Goal: Task Accomplishment & Management: Use online tool/utility

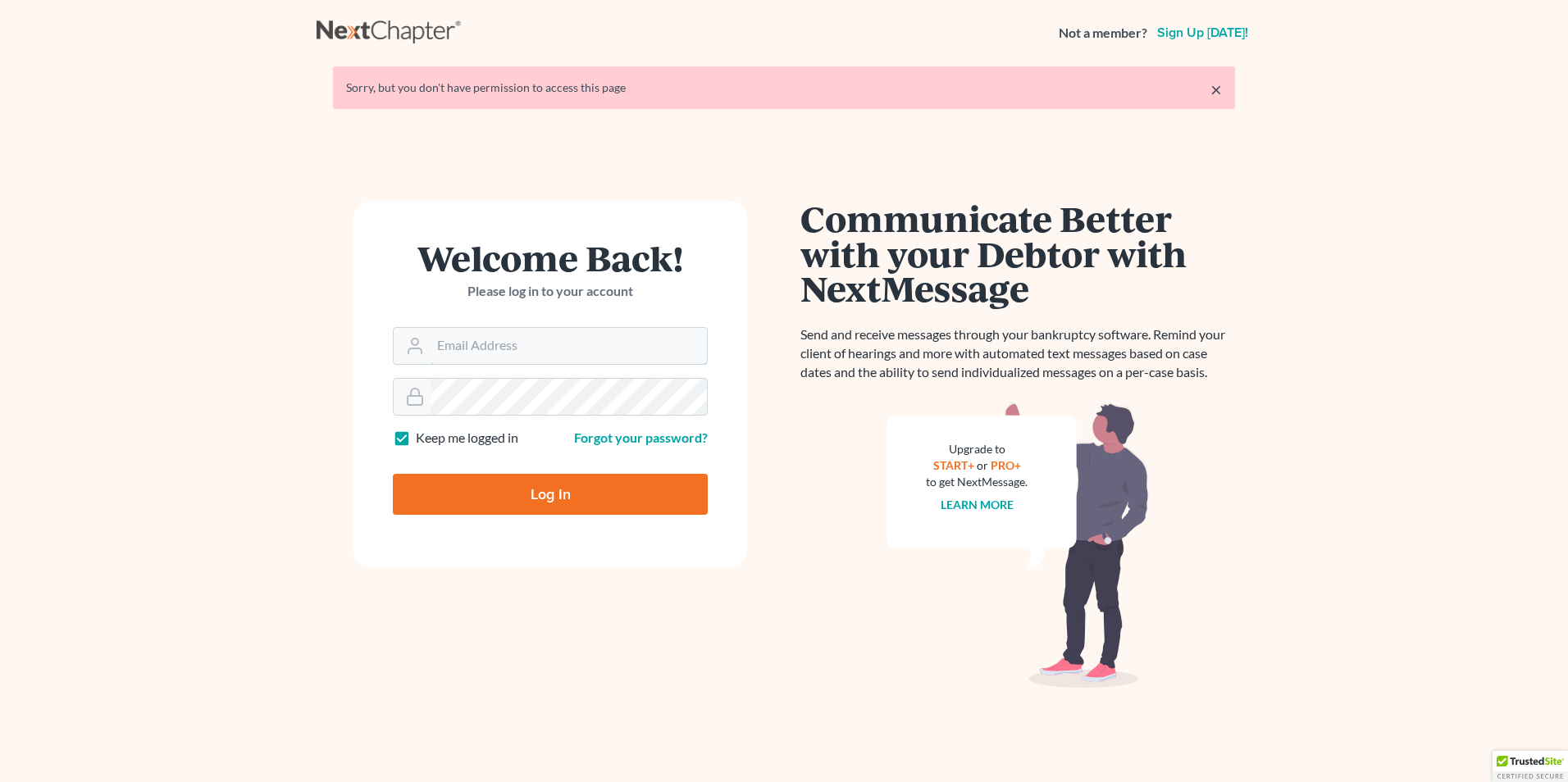
type input "[PERSON_NAME][EMAIL_ADDRESS][DOMAIN_NAME]"
click at [544, 481] on input "Log In" at bounding box center [550, 494] width 315 height 41
type input "Thinking..."
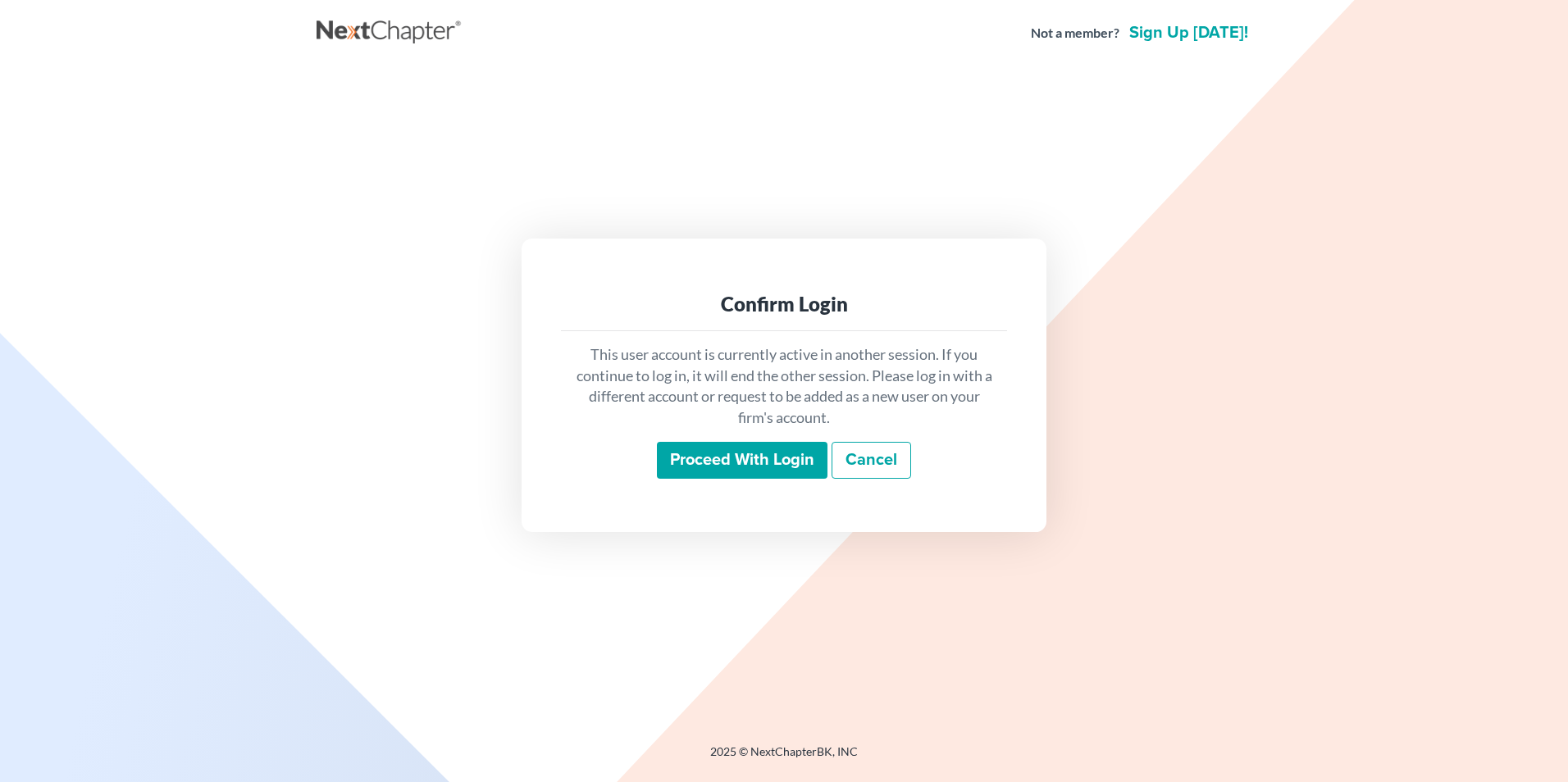
click at [739, 453] on input "Proceed with login" at bounding box center [741, 460] width 170 height 38
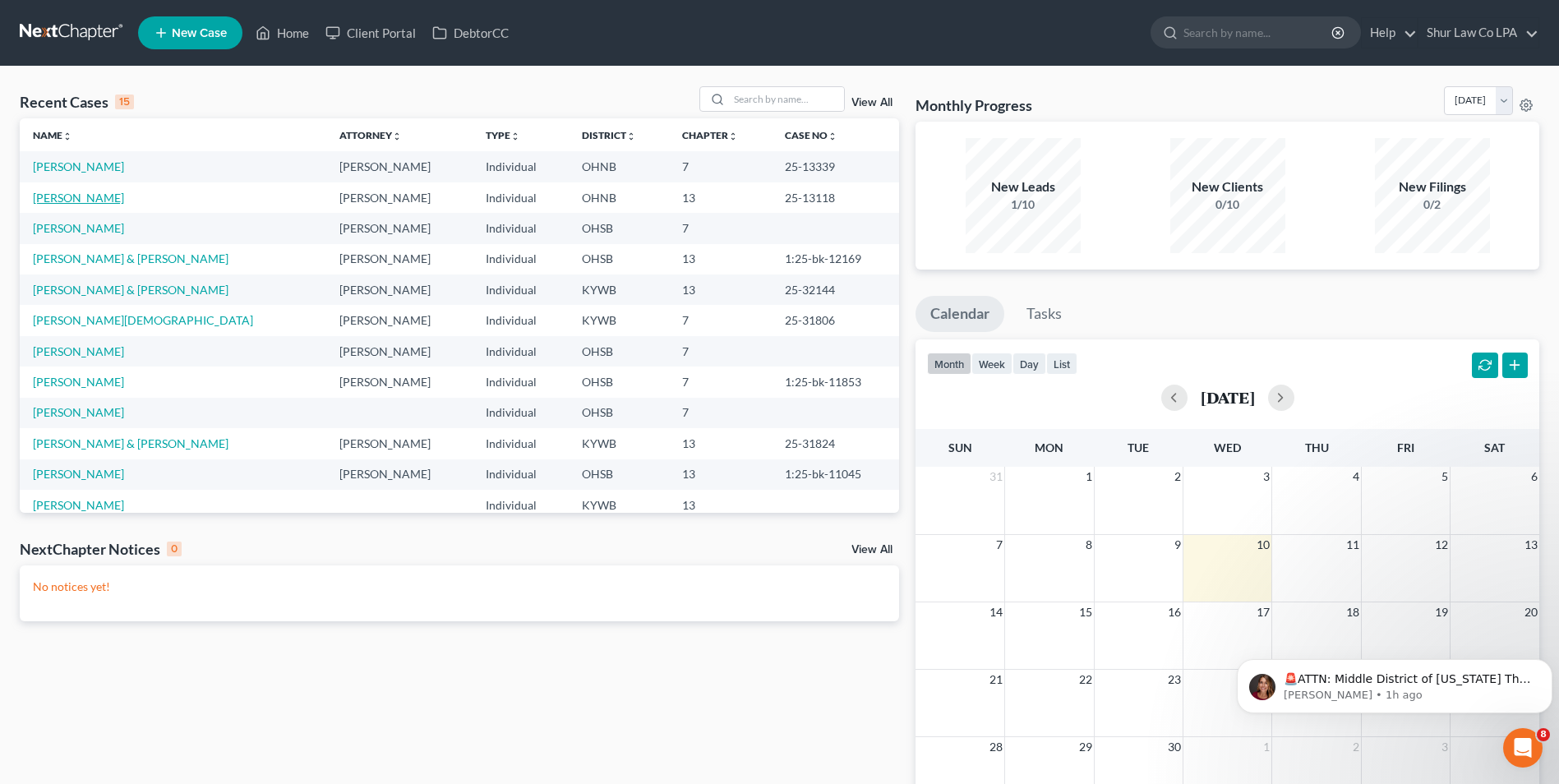
click at [113, 199] on link "[PERSON_NAME]" at bounding box center [79, 198] width 91 height 14
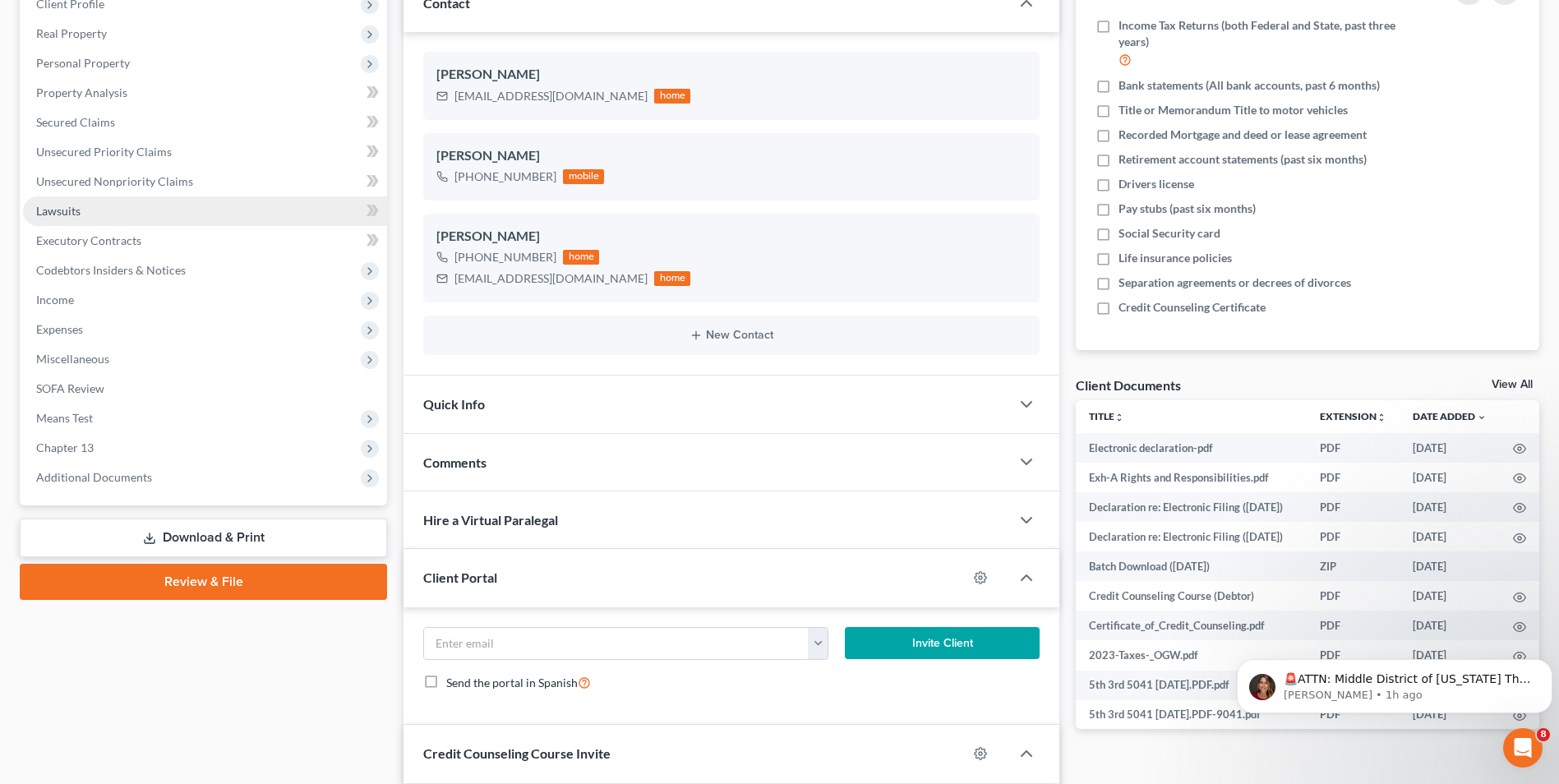
scroll to position [246, 0]
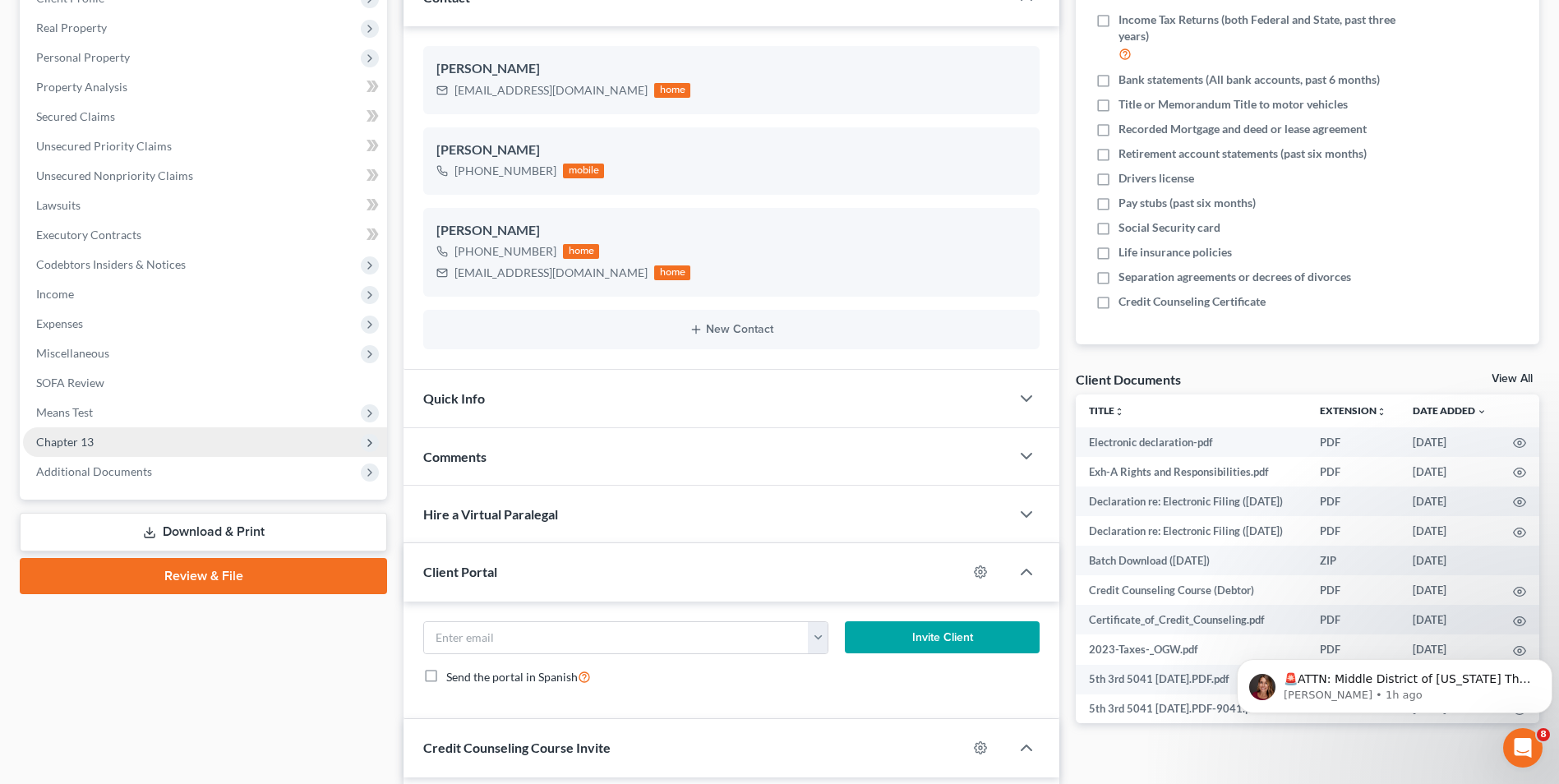
click at [80, 434] on span "Chapter 13" at bounding box center [65, 441] width 58 height 14
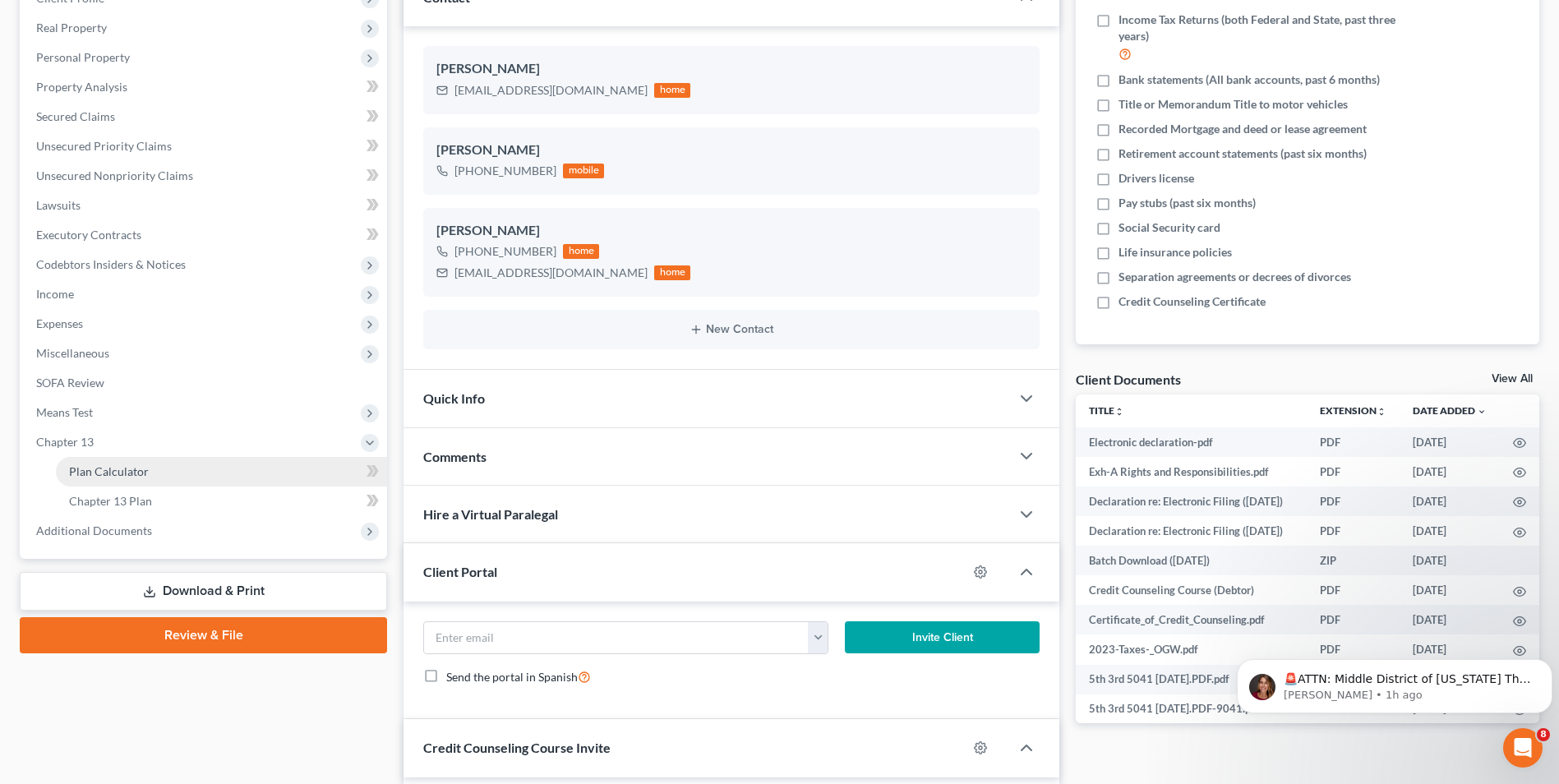
click at [90, 471] on span "Plan Calculator" at bounding box center [109, 471] width 80 height 14
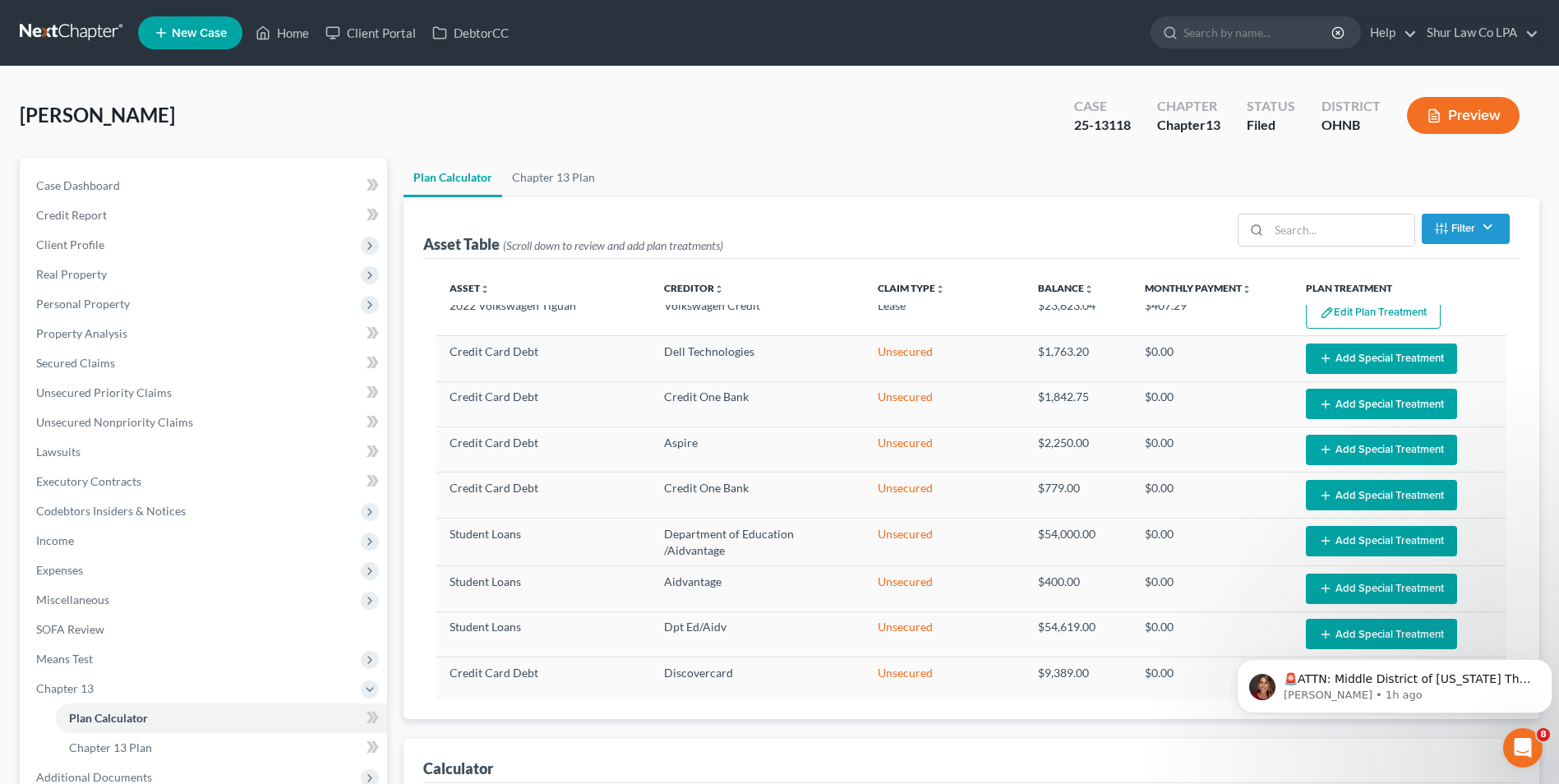
select select "57"
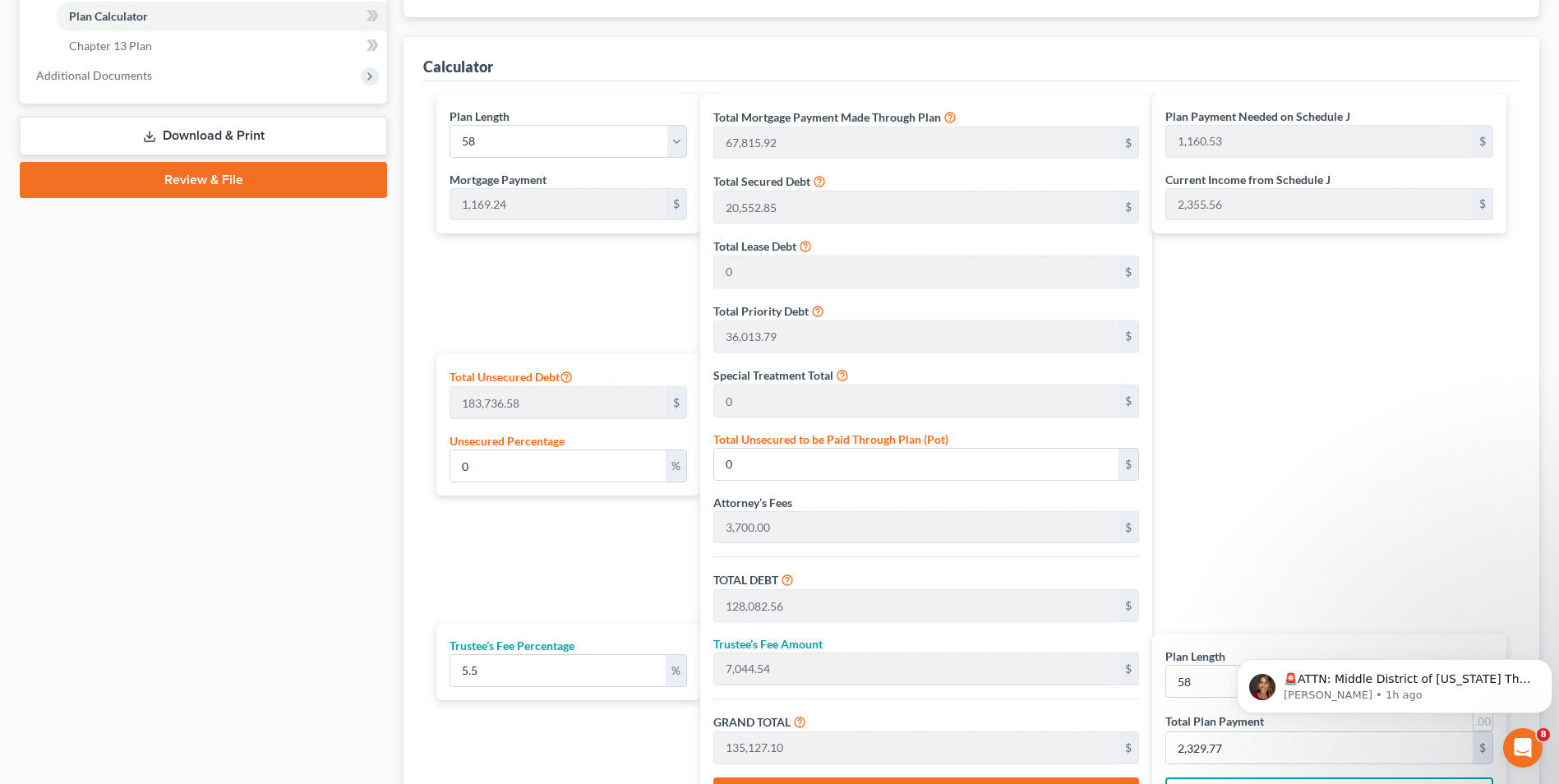
scroll to position [739, 0]
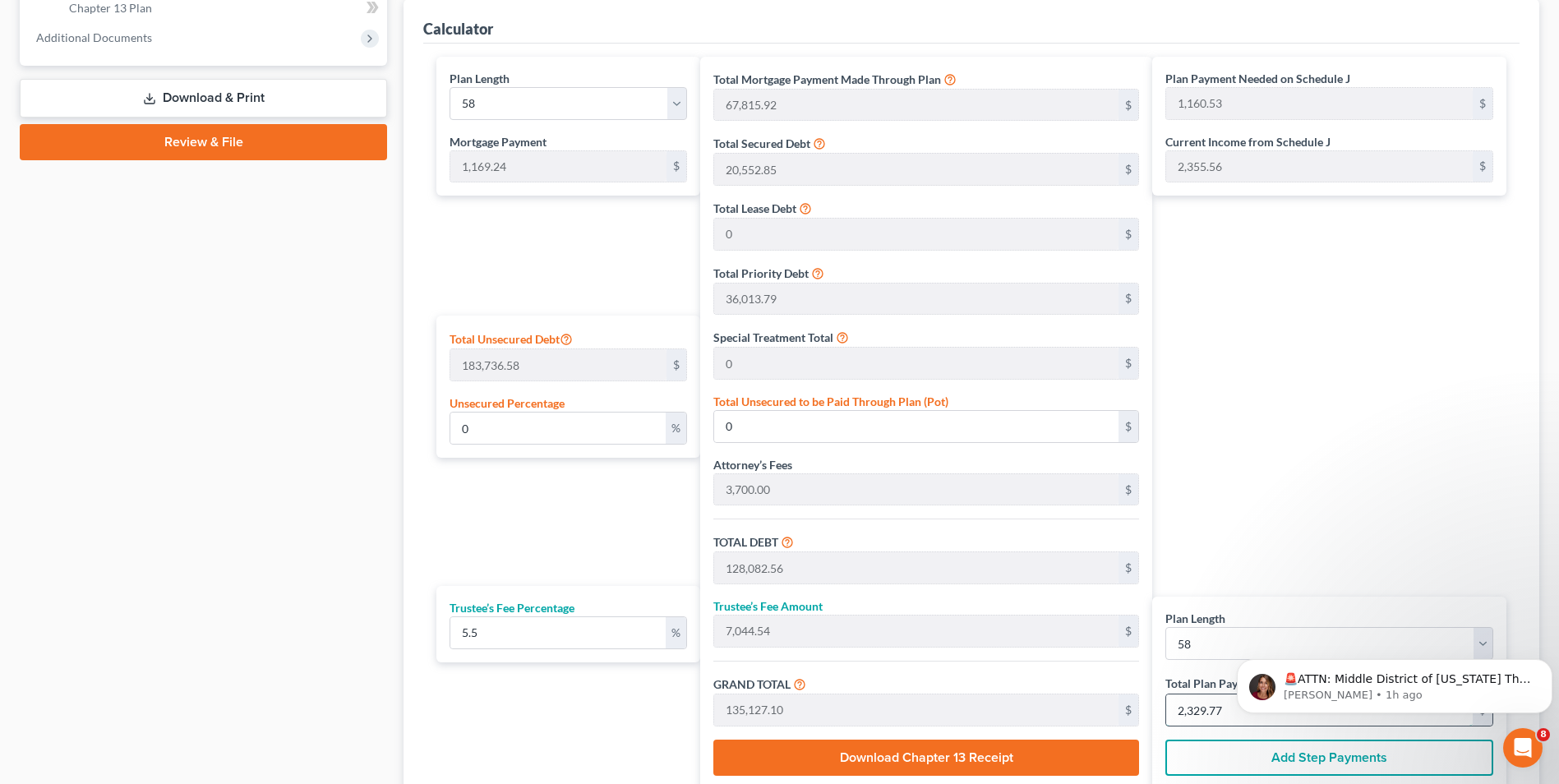
click at [1225, 710] on input "2,329.77" at bounding box center [1320, 710] width 307 height 32
type input "109.95"
type input "6.04"
type input "116.00"
type input "2"
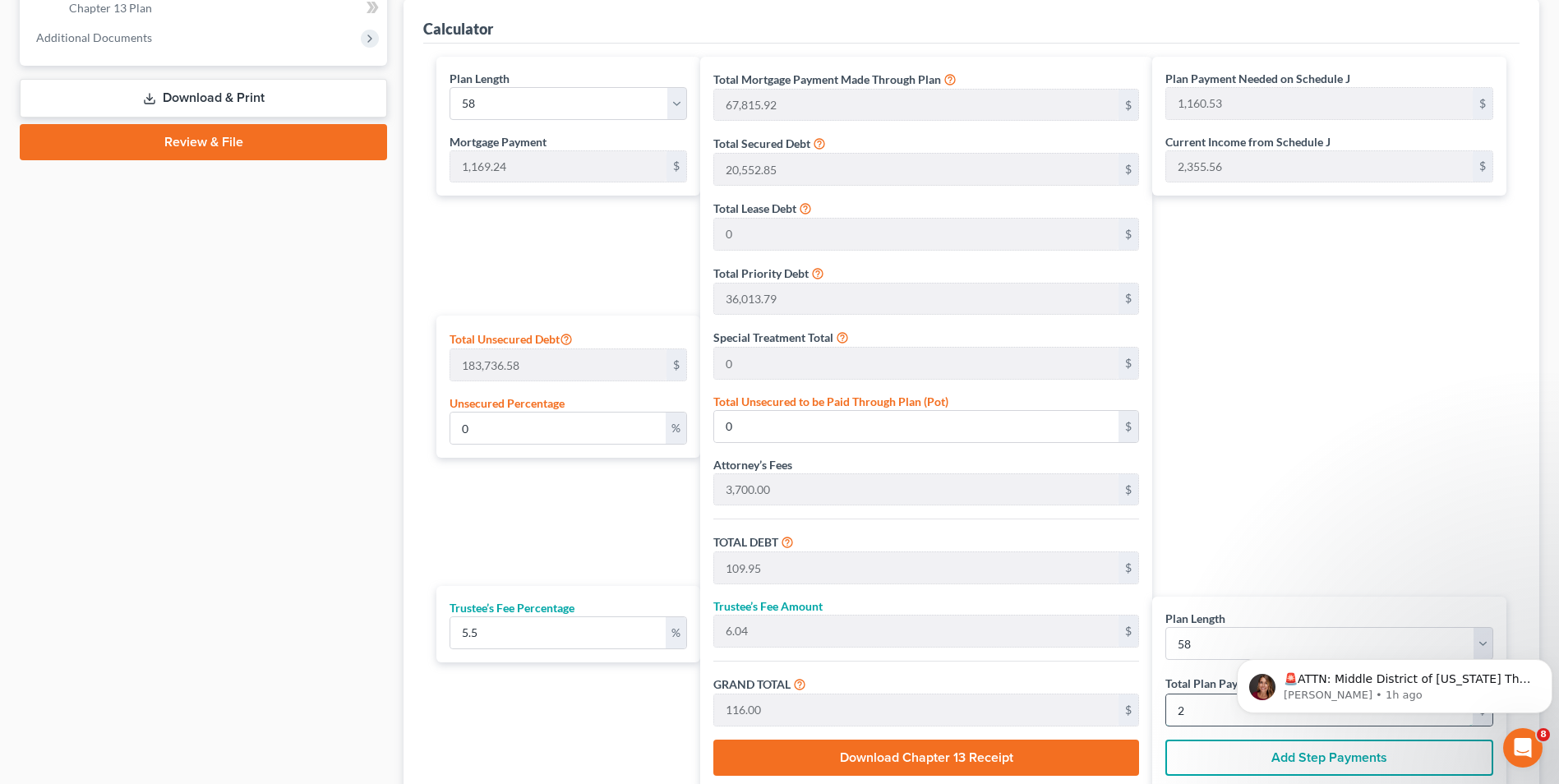
type input "1,264.45"
type input "69.54"
type input "1,334.00"
type input "23"
type input "12,919.43"
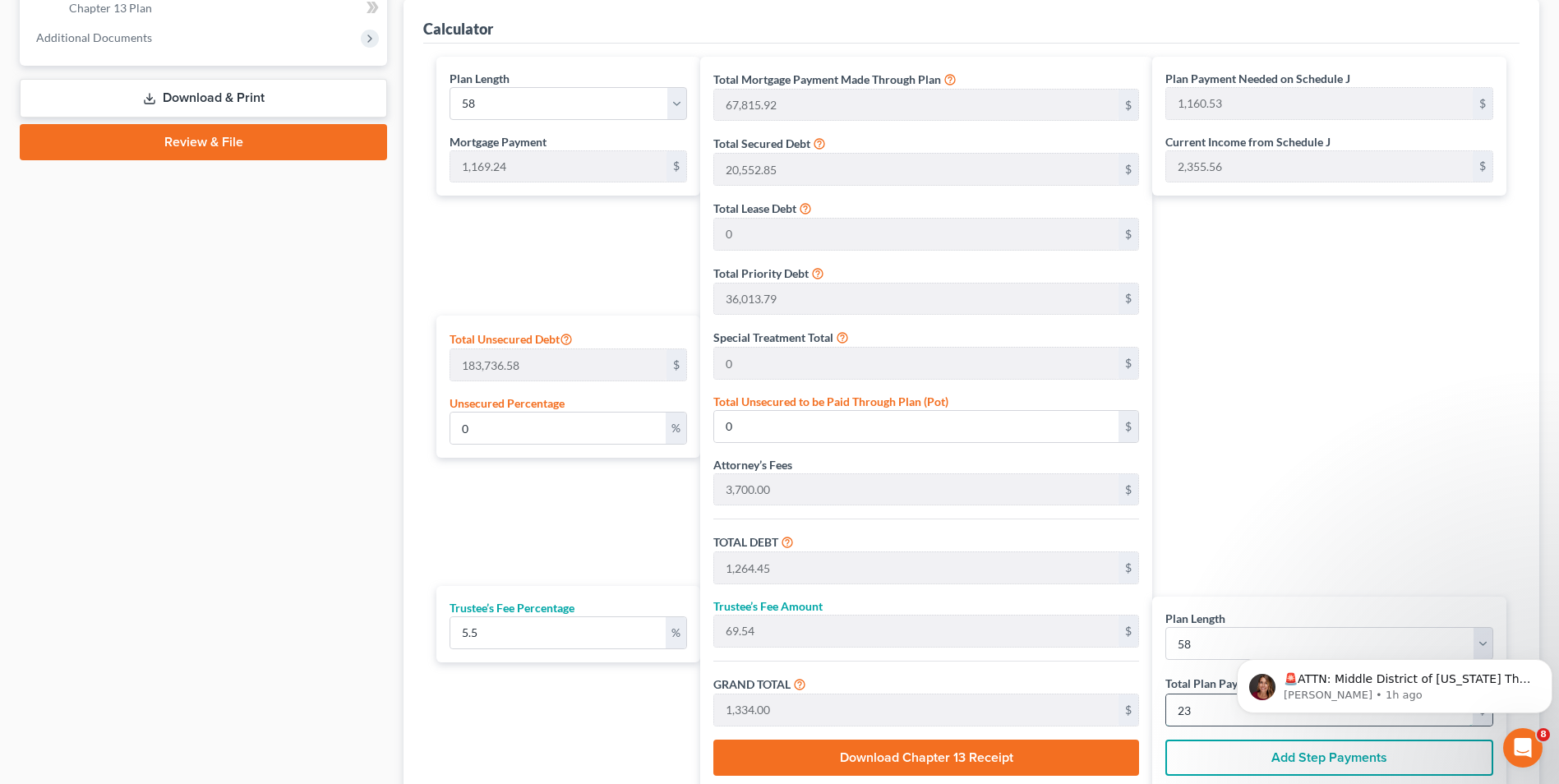
type input "710.56"
type input "13,630.00"
type input "235"
type input "0.75"
type input "1,386.63"
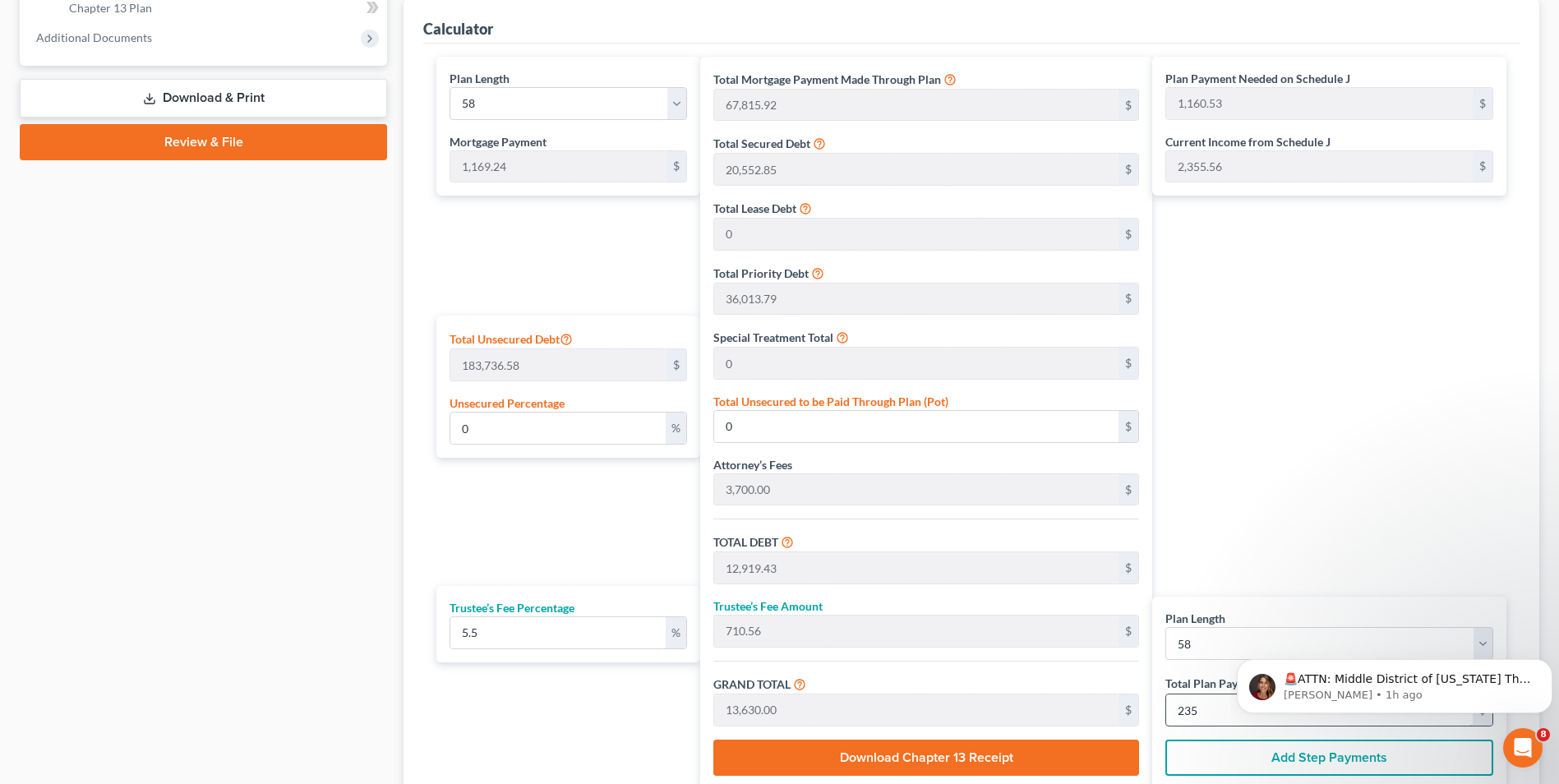
type input "129,469.19"
type input "7,120.80"
type input "136,590.00"
type input "2,355"
drag, startPoint x: 633, startPoint y: 436, endPoint x: 421, endPoint y: 445, distance: 212.2
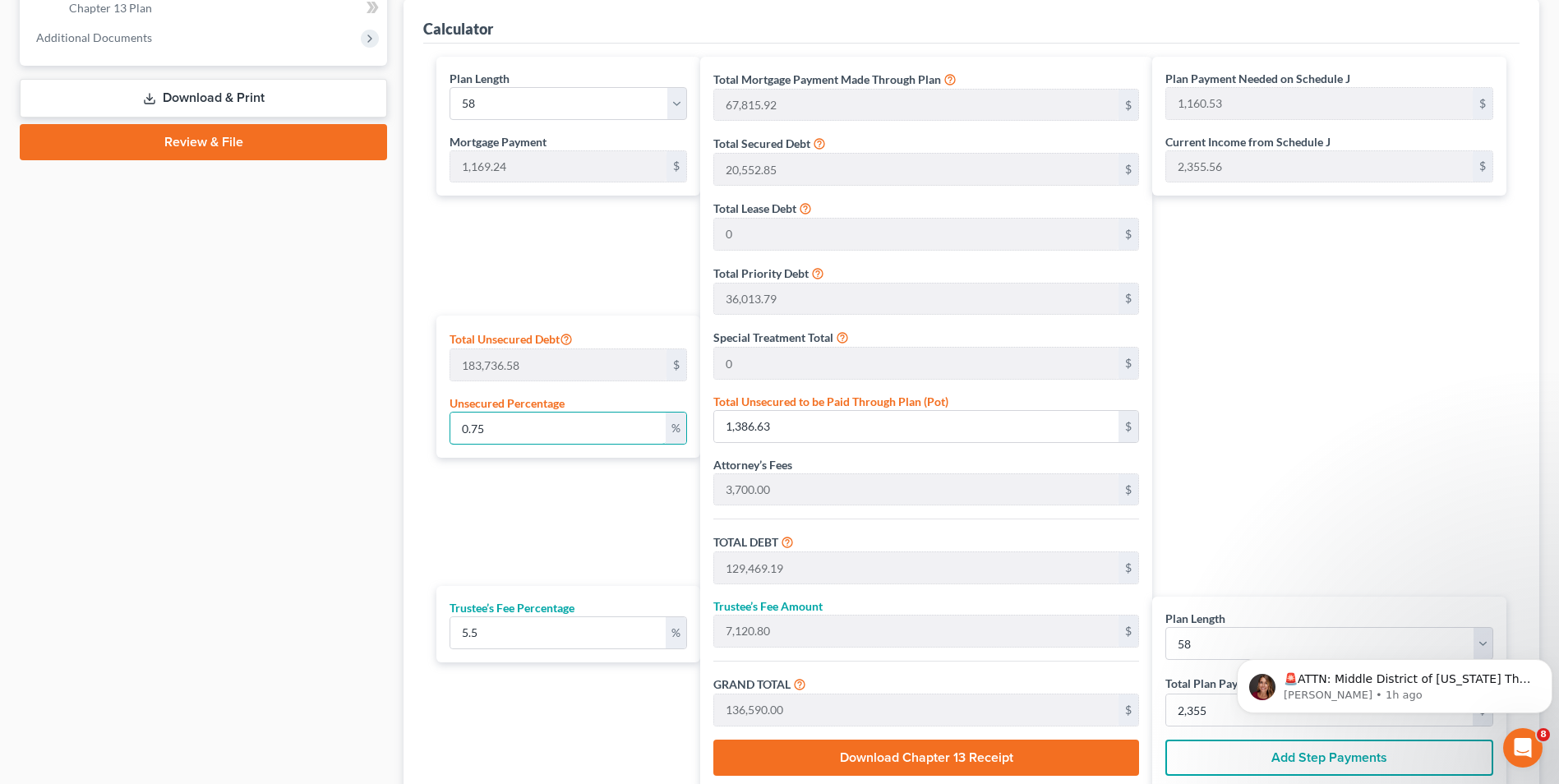
click at [421, 445] on div "Calculator Plan Length 1 2 3 4 5 6 7 8 9 10 11 12 13 14 15 16 17 18 19 20 21 22…" at bounding box center [972, 404] width 1136 height 809
type input "0"
type input "128,082.56"
type input "7,044.54"
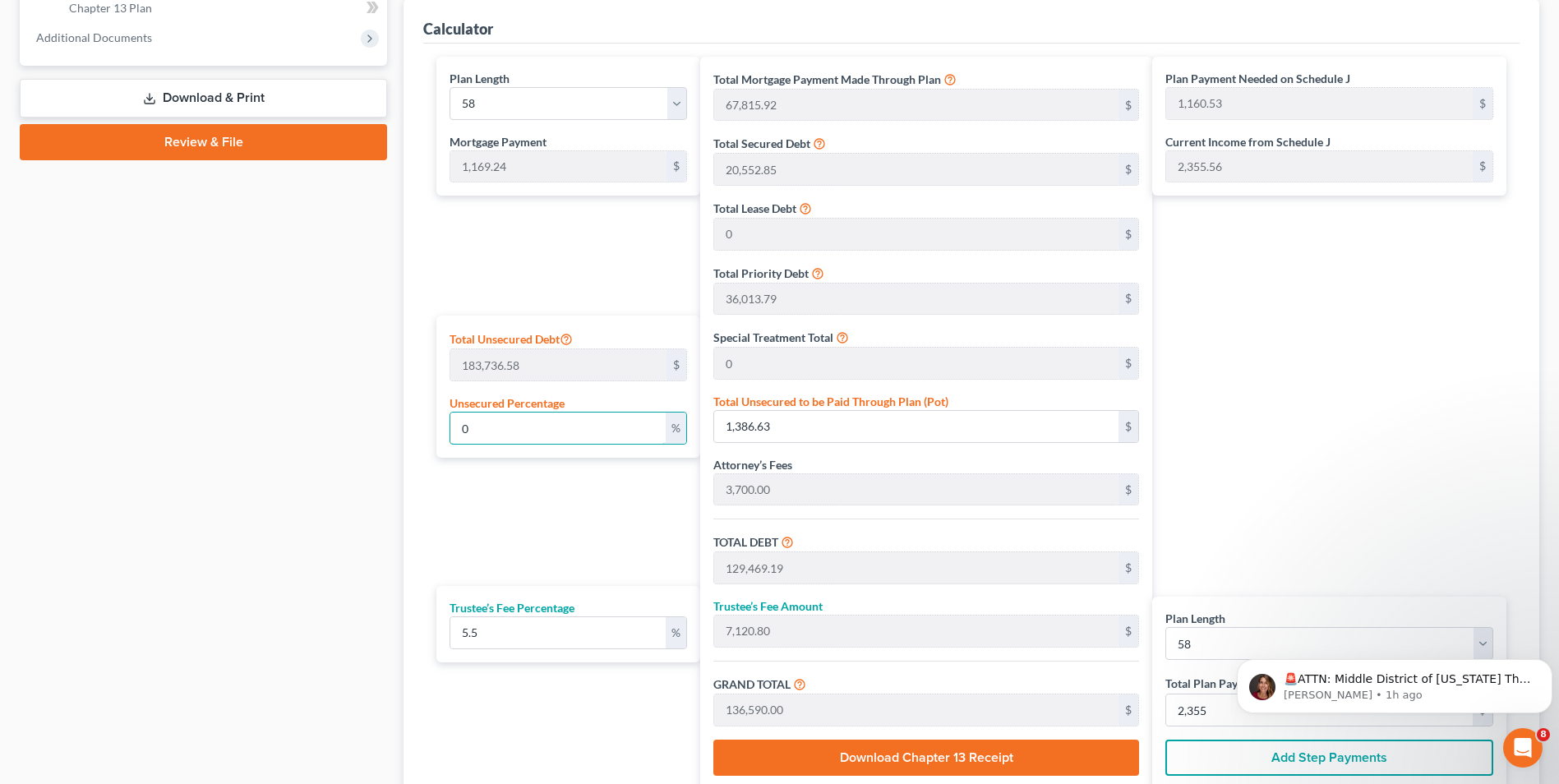
type input "135,127.10"
type input "2,329.77"
type input "0"
click at [497, 479] on div "Plan Length 1 2 3 4 5 6 7 8 9 10 11 12 13 14 15 16 17 18 19 20 21 22 23 24 25 2…" at bounding box center [564, 423] width 272 height 732
click at [482, 430] on input "0" at bounding box center [557, 428] width 215 height 32
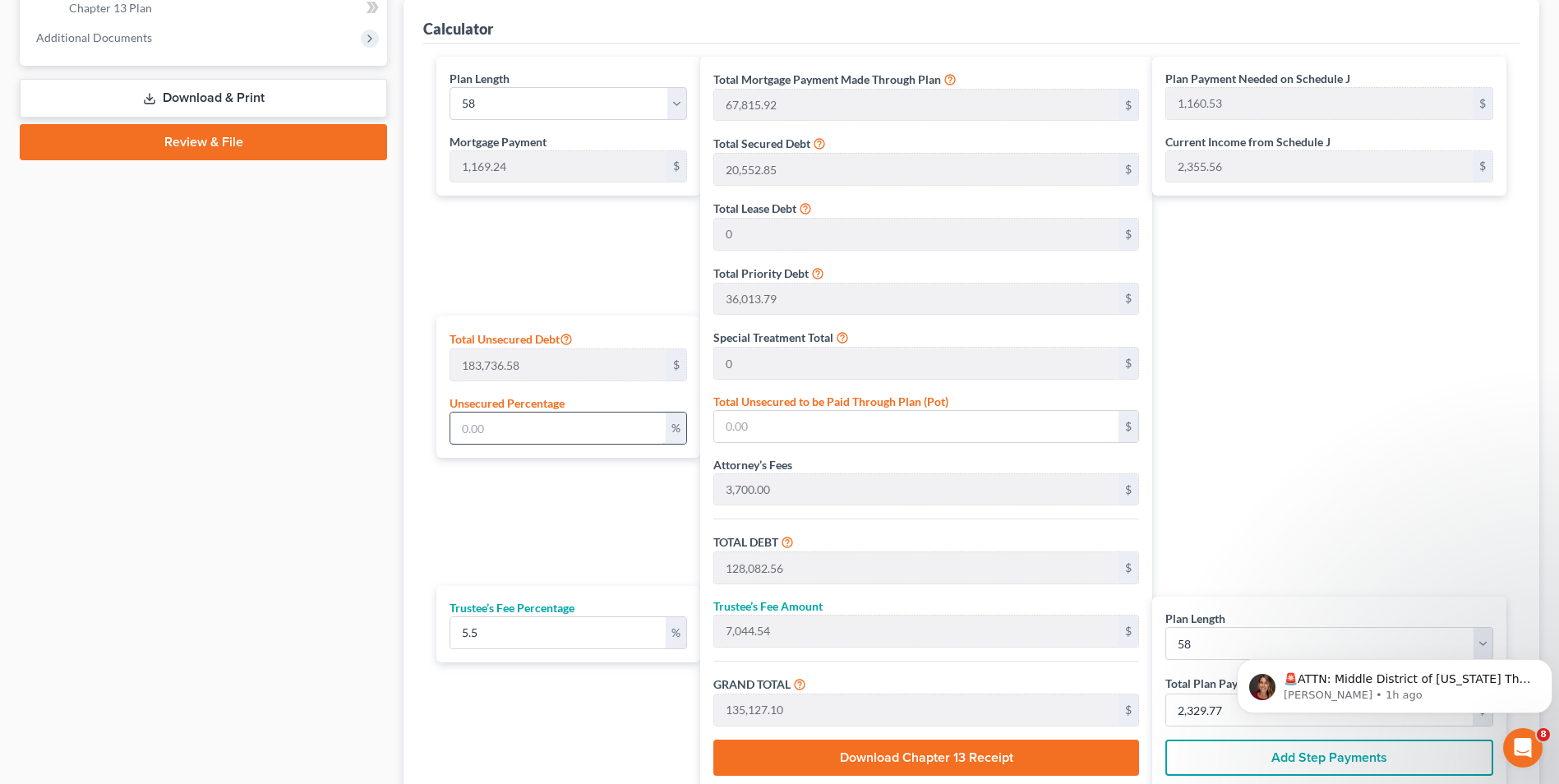
type input "1"
type input "1,837.36"
type input "129,919.92"
type input "7,145.59"
type input "137,065.52"
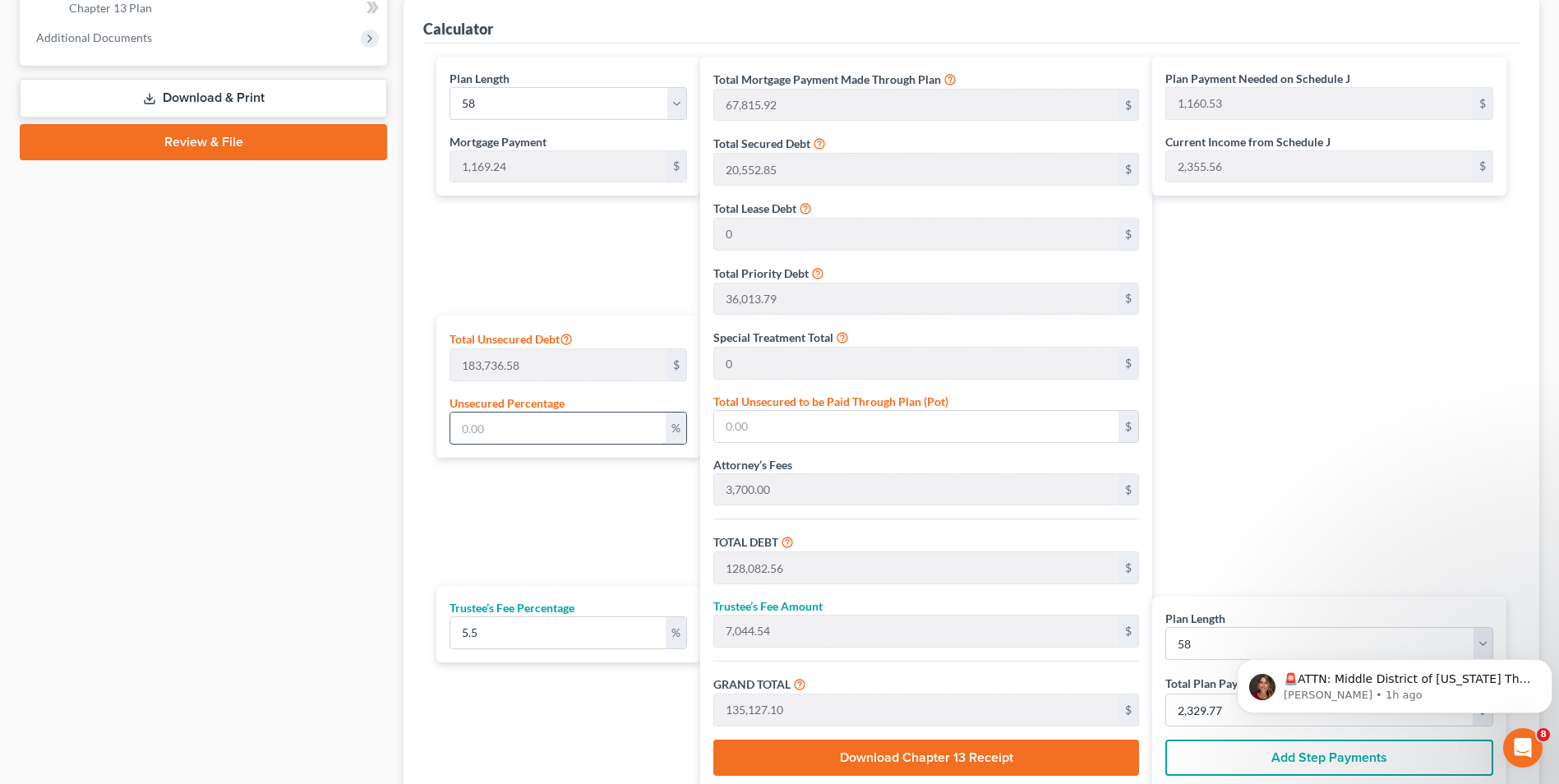
type input "1,193.95"
type input "2,363.19"
click at [1253, 460] on div "Plan Payment Needed on Schedule J 1,193.95 $ Current Income from Schedule J 2,3…" at bounding box center [1334, 423] width 363 height 732
click at [1210, 717] on input "2,363.19" at bounding box center [1320, 710] width 307 height 32
type input "0"
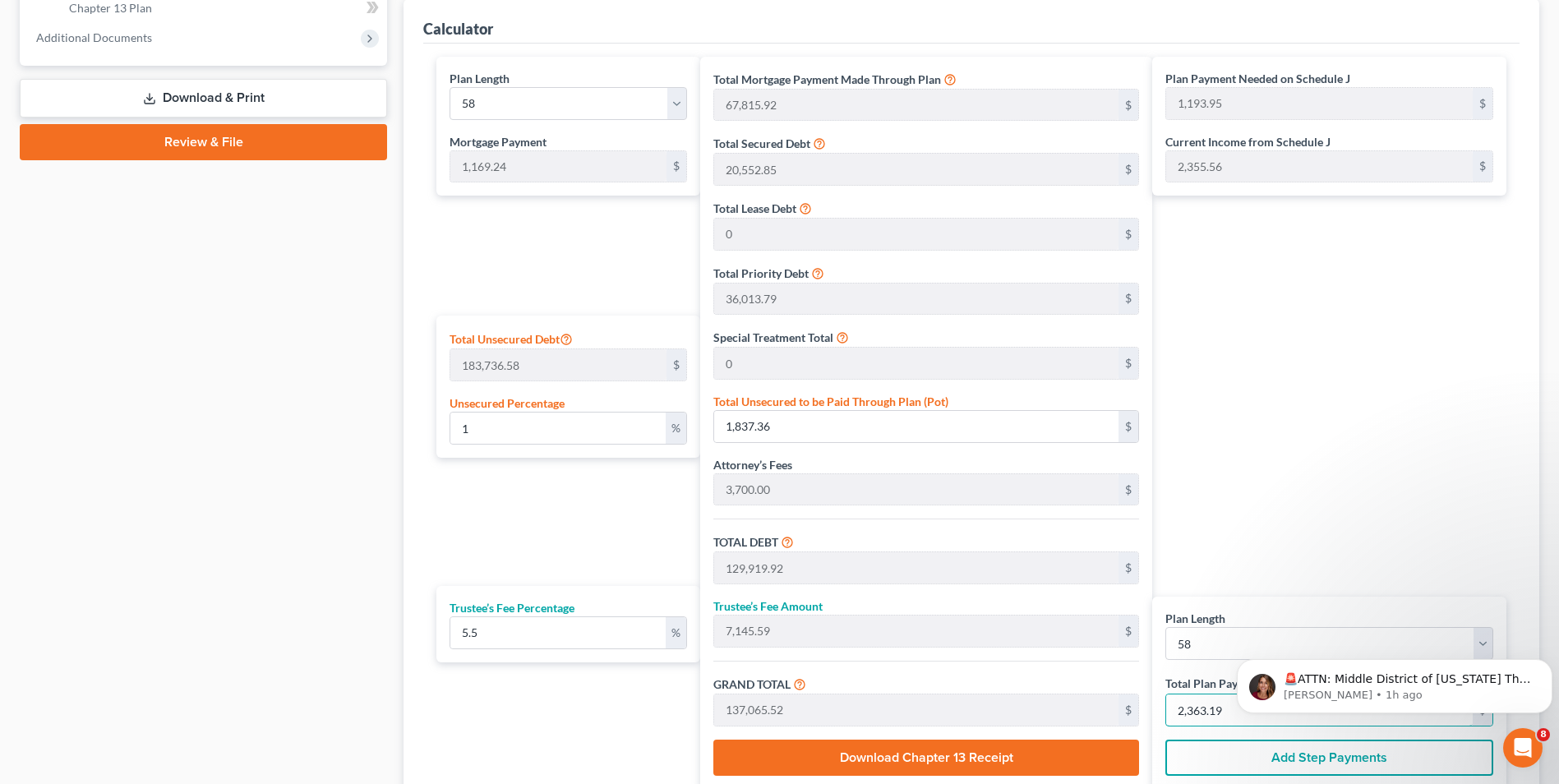
type input "0"
type input "164.92"
type input "9.07"
type input "174.00"
type input "3"
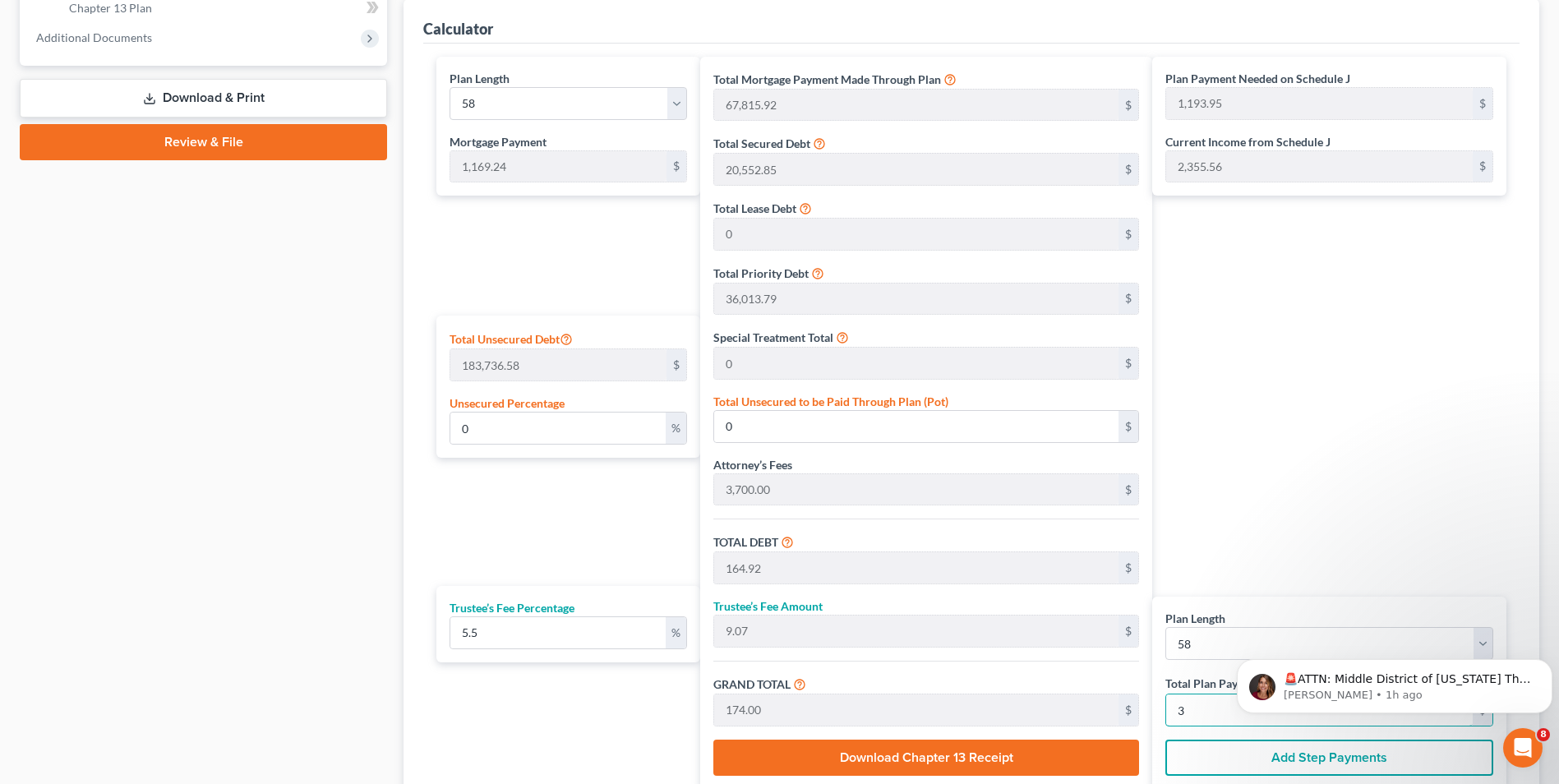
type input "1,979.14"
type input "108.85"
type input "2,088.00"
type input "36"
type input "20,066.35"
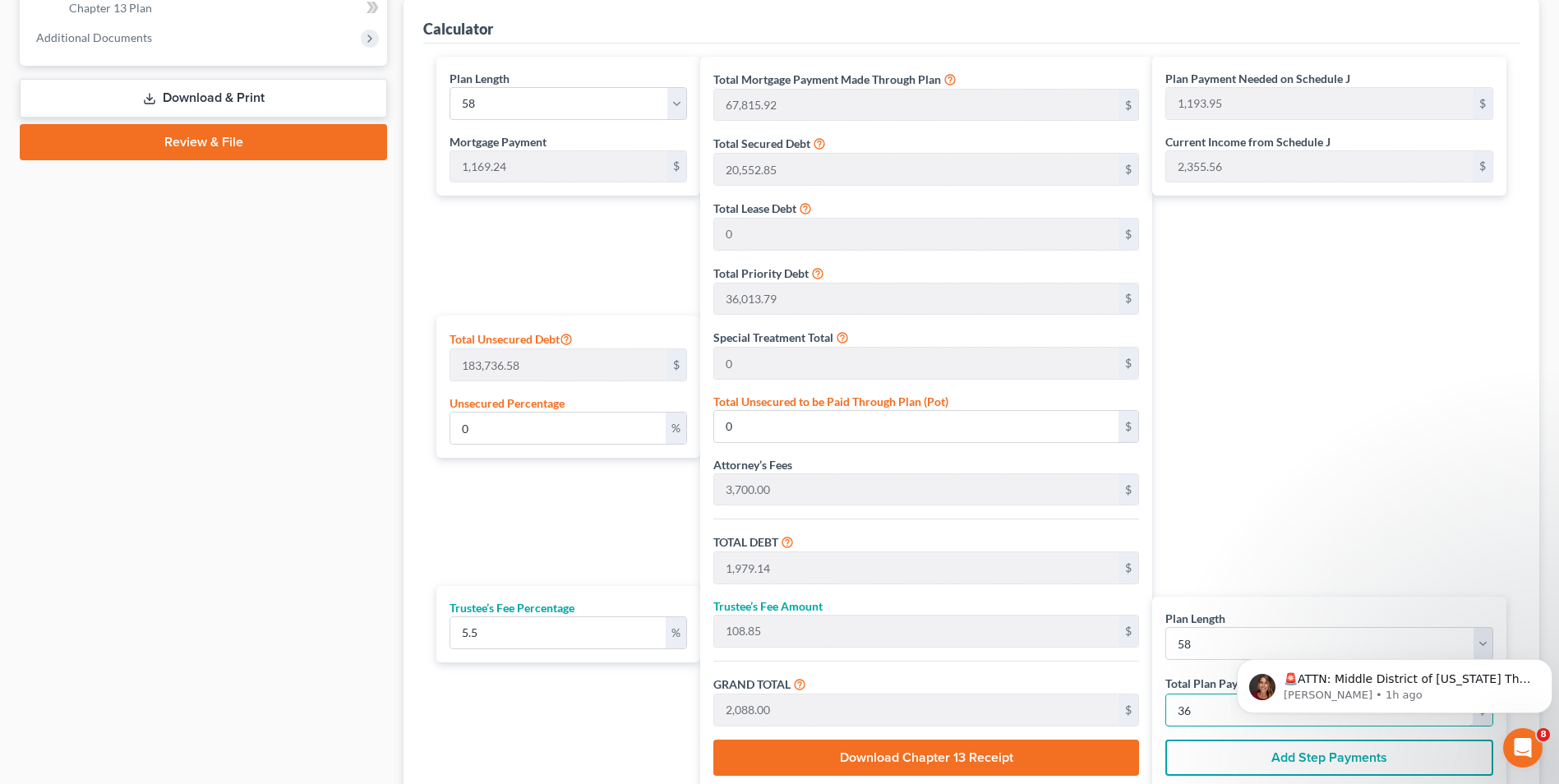
type input "1,103.64"
type input "21,170.00"
type input "365"
type input "39.65"
type input "72,855.82"
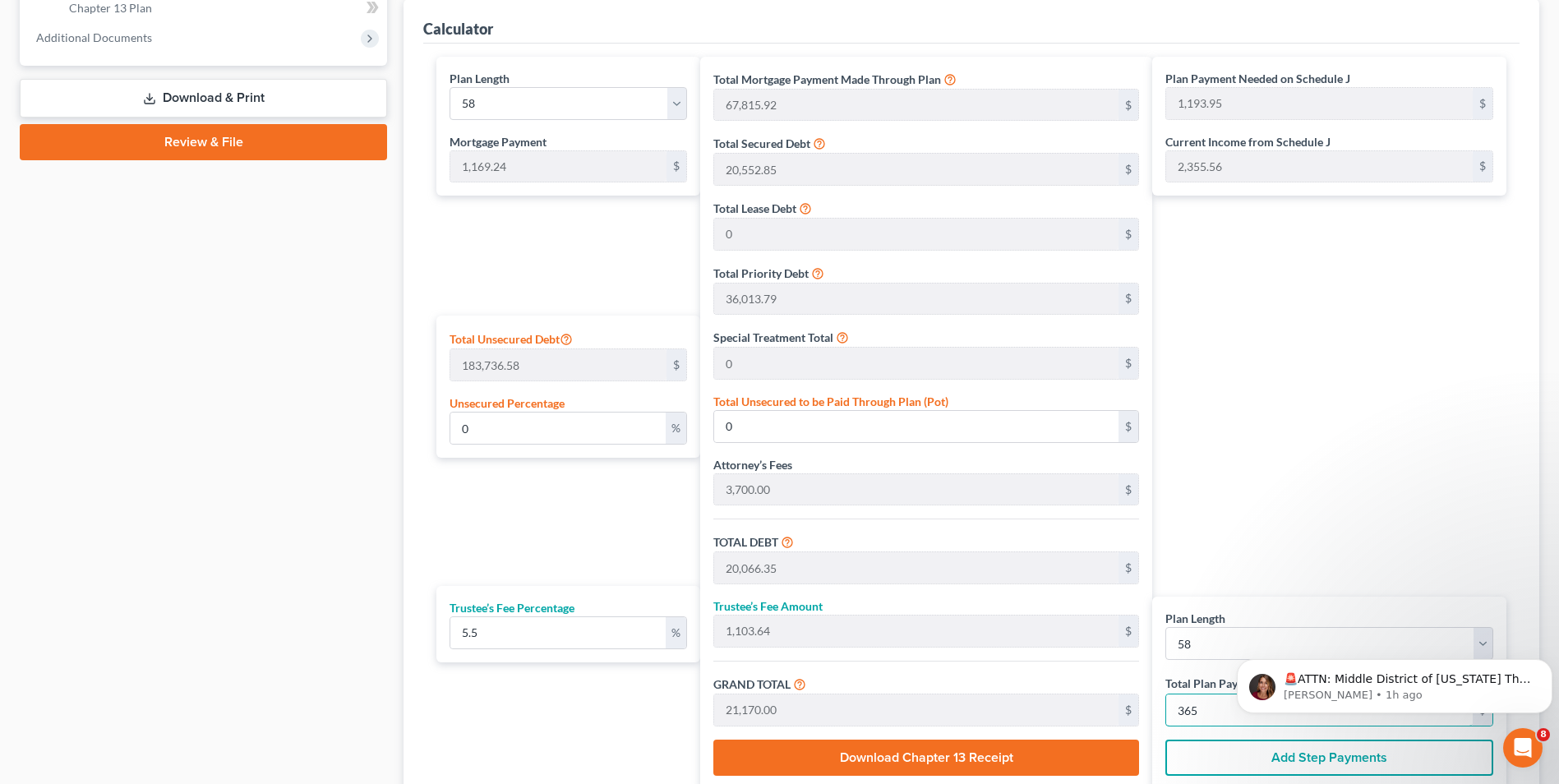
type input "200,938.38"
type input "11,051.61"
type input "211,990.00"
type input "3,655"
type input "0"
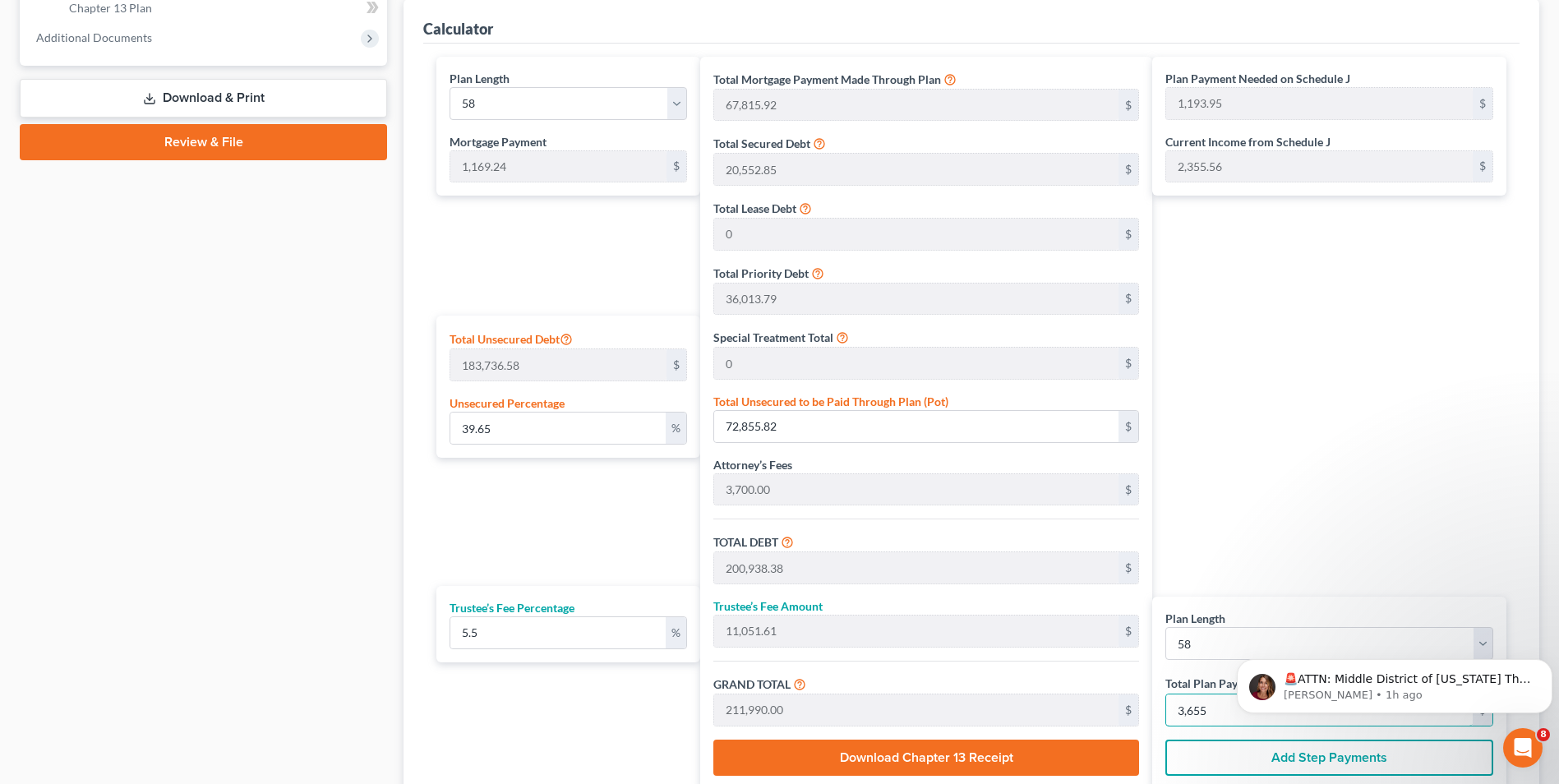
type input "0"
type input "20,066.35"
type input "1,103.64"
type input "21,170.00"
type input "365"
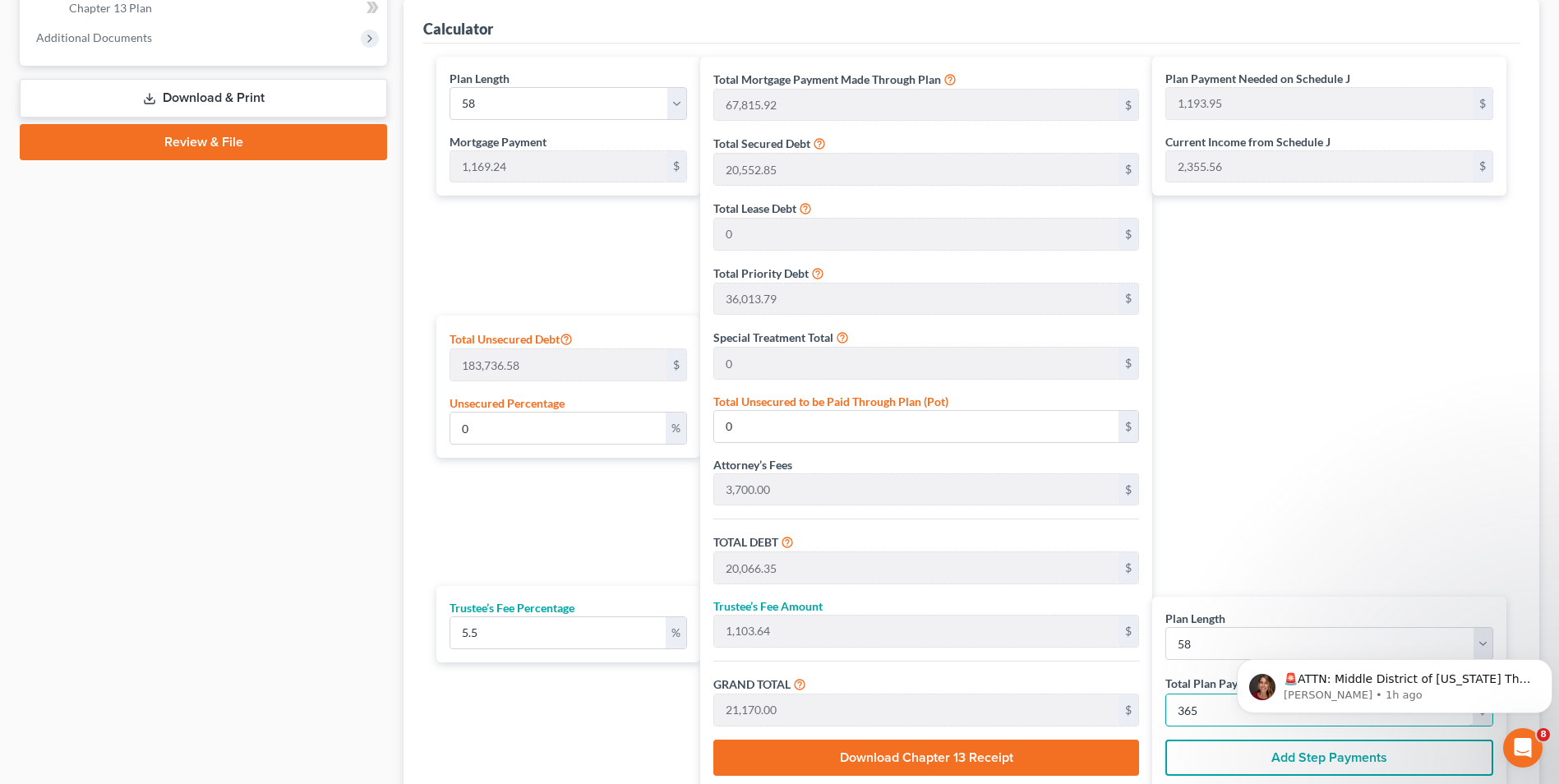
type input "1,979.14"
type input "108.85"
type input "2,088.00"
type input "36"
type input "164.92"
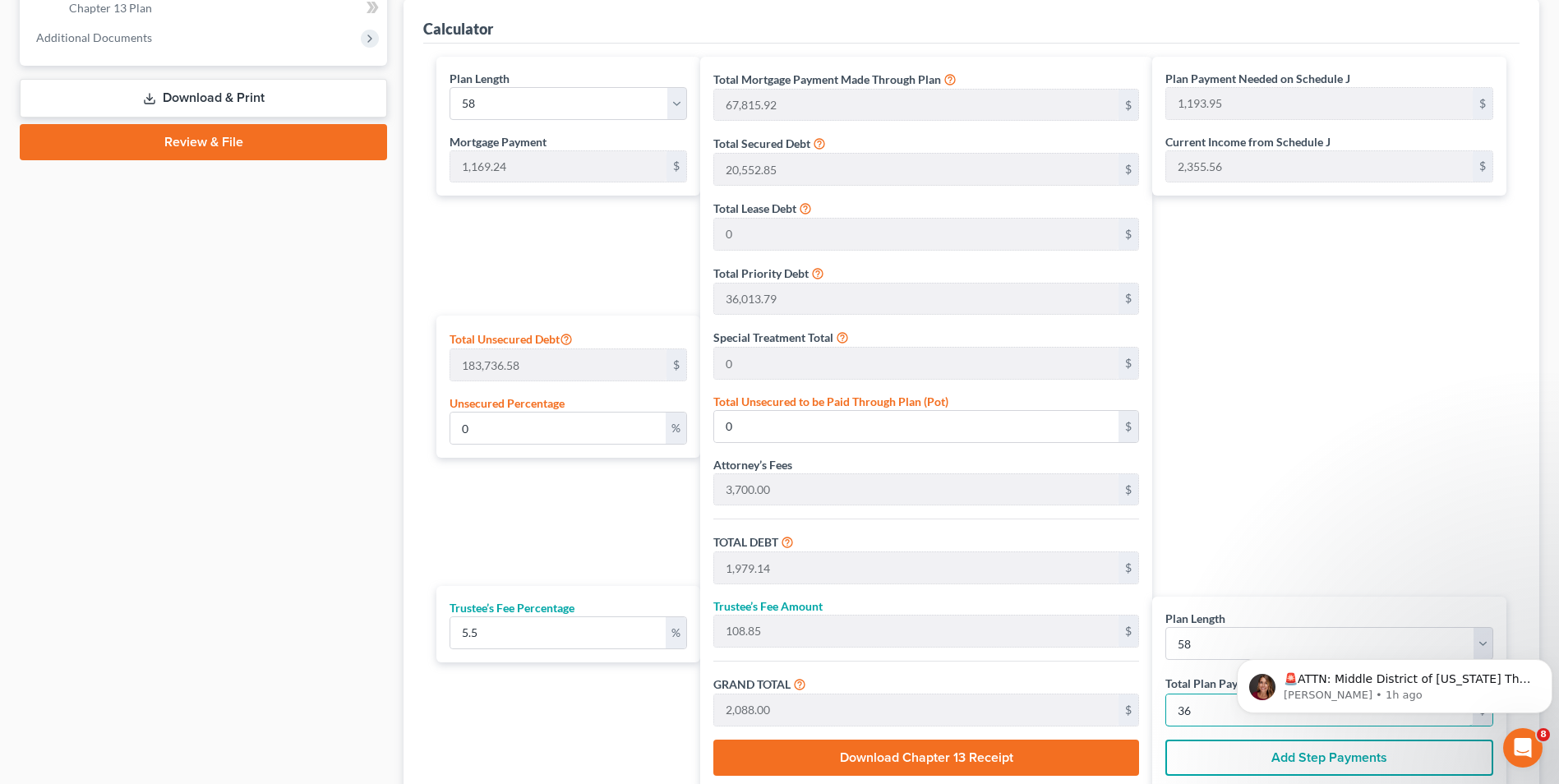
type input "9.07"
type input "174.00"
type input "3"
type input "1,814.21"
type input "99.78"
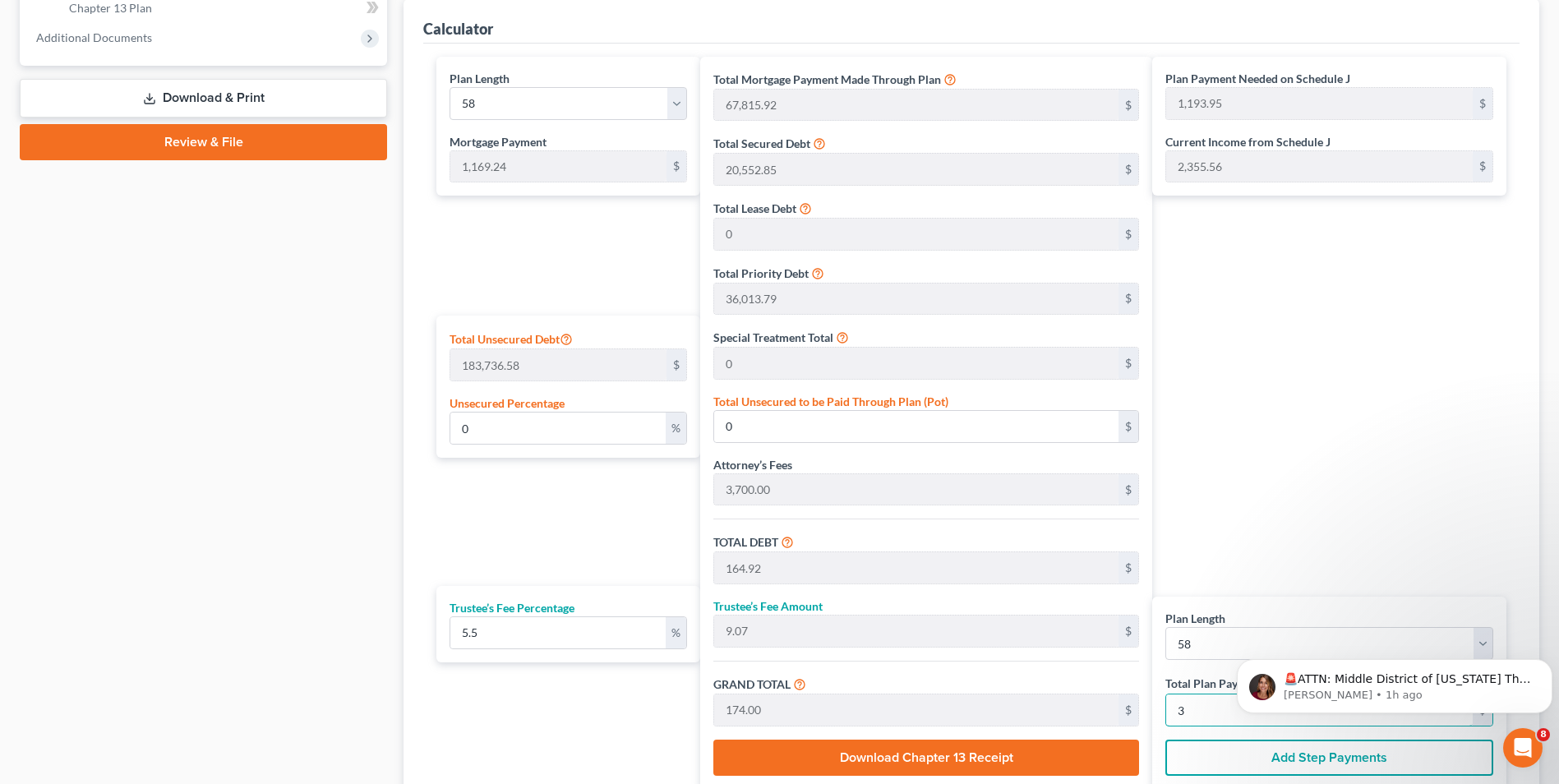
type input "1,914.00"
type input "33"
type input "18,417.06"
type input "1,012.93"
type input "19,430.00"
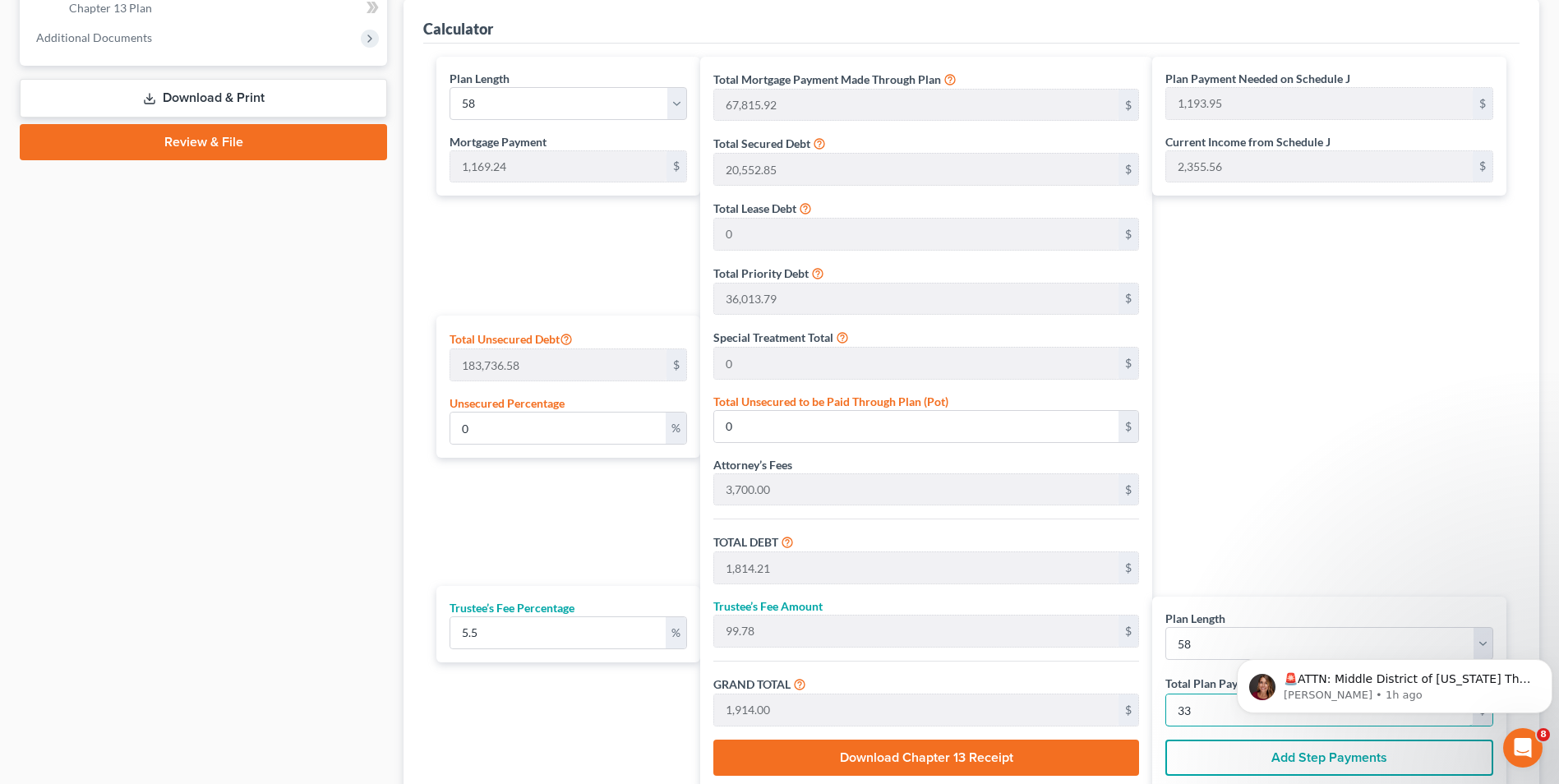
type input "335"
type input "30.68"
type input "56,362.93"
type input "184,445.49"
type input "10,144.50"
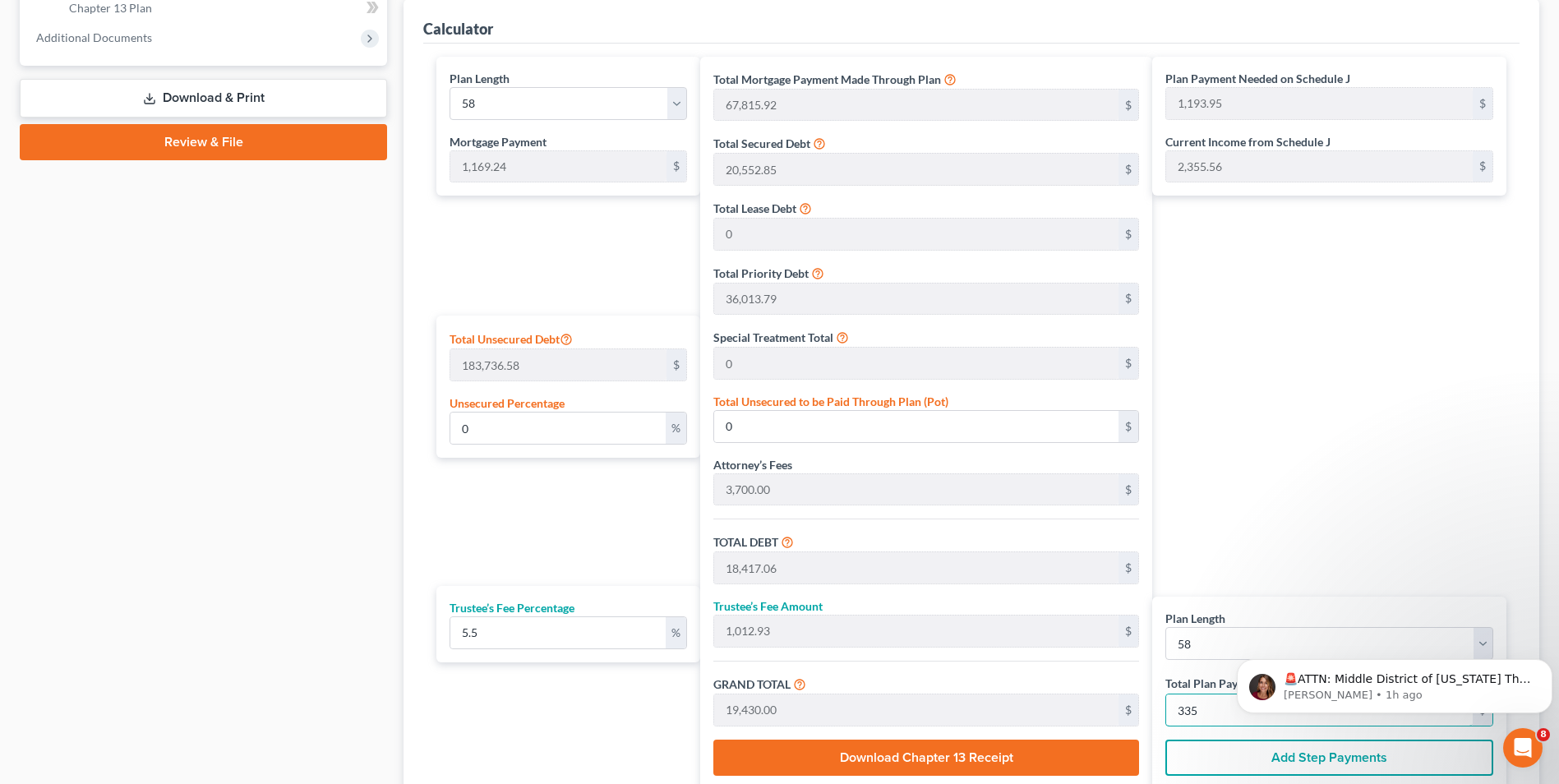
type input "194,590.00"
type input "3,355"
drag, startPoint x: 1220, startPoint y: 715, endPoint x: 1134, endPoint y: 714, distance: 86.0
click at [1134, 714] on div "Plan Length 1 2 3 4 5 6 7 8 9 10 11 12 13 14 15 16 17 18 19 20 21 22 23 24 25 2…" at bounding box center [972, 423] width 1087 height 732
type input "0"
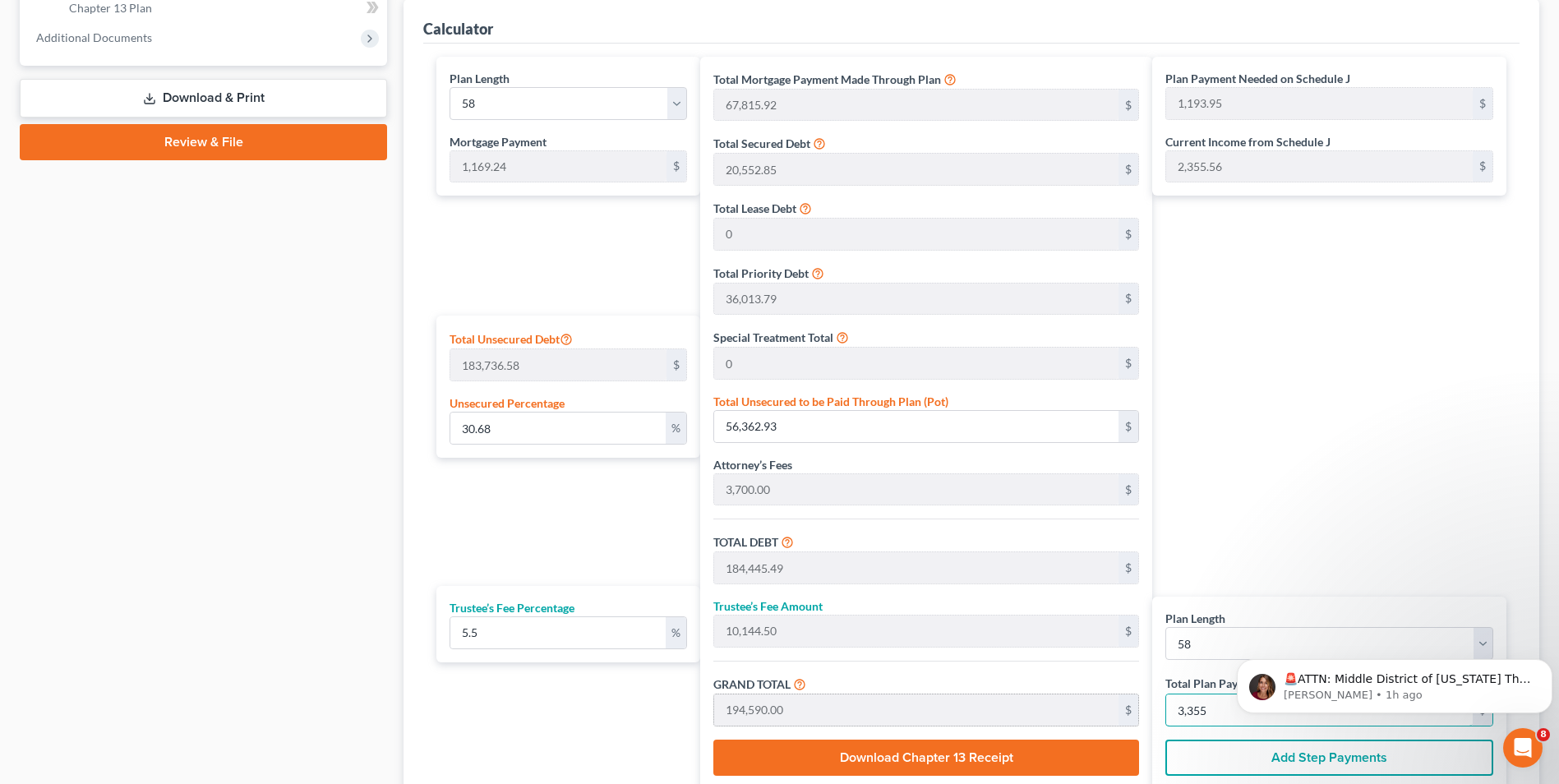
type input "0"
type input "109.95"
type input "6.04"
type input "116.00"
type input "2"
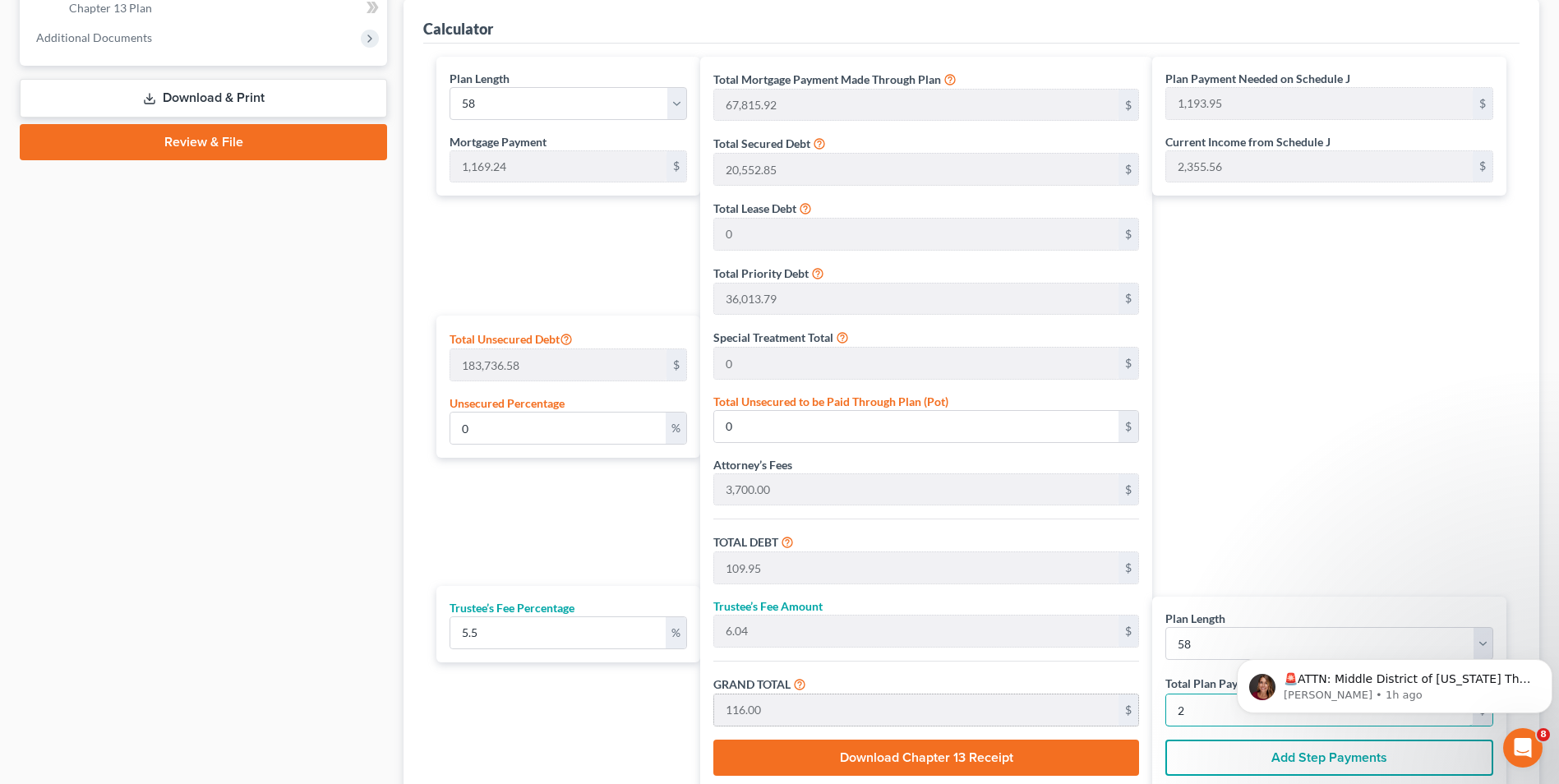
type input "1,264.45"
type input "69.54"
type input "1,334.00"
type input "23"
type input "12,919.43"
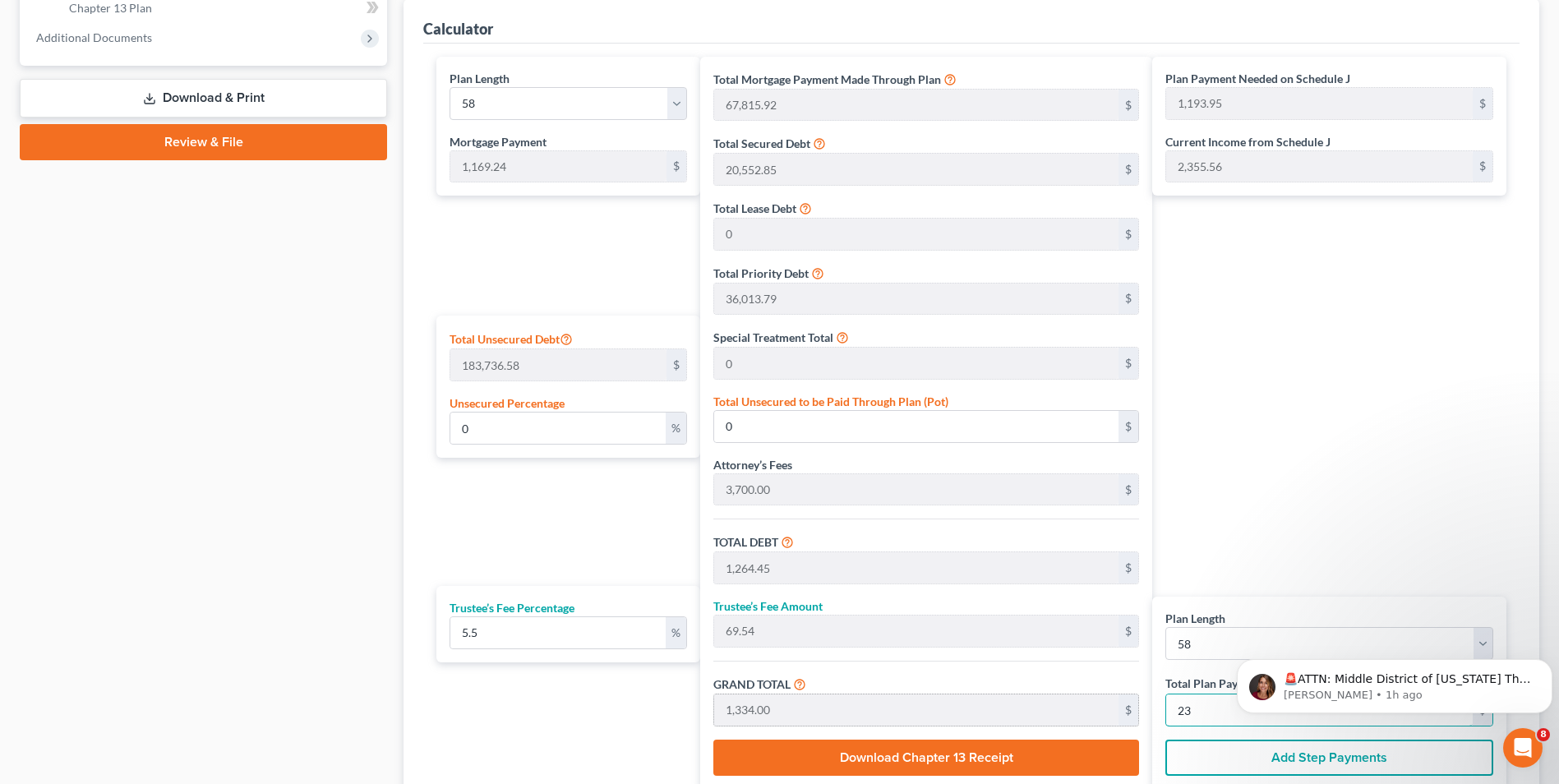
type input "710.56"
type input "13,630.00"
type input "235"
type input "0.75"
type input "1,386.63"
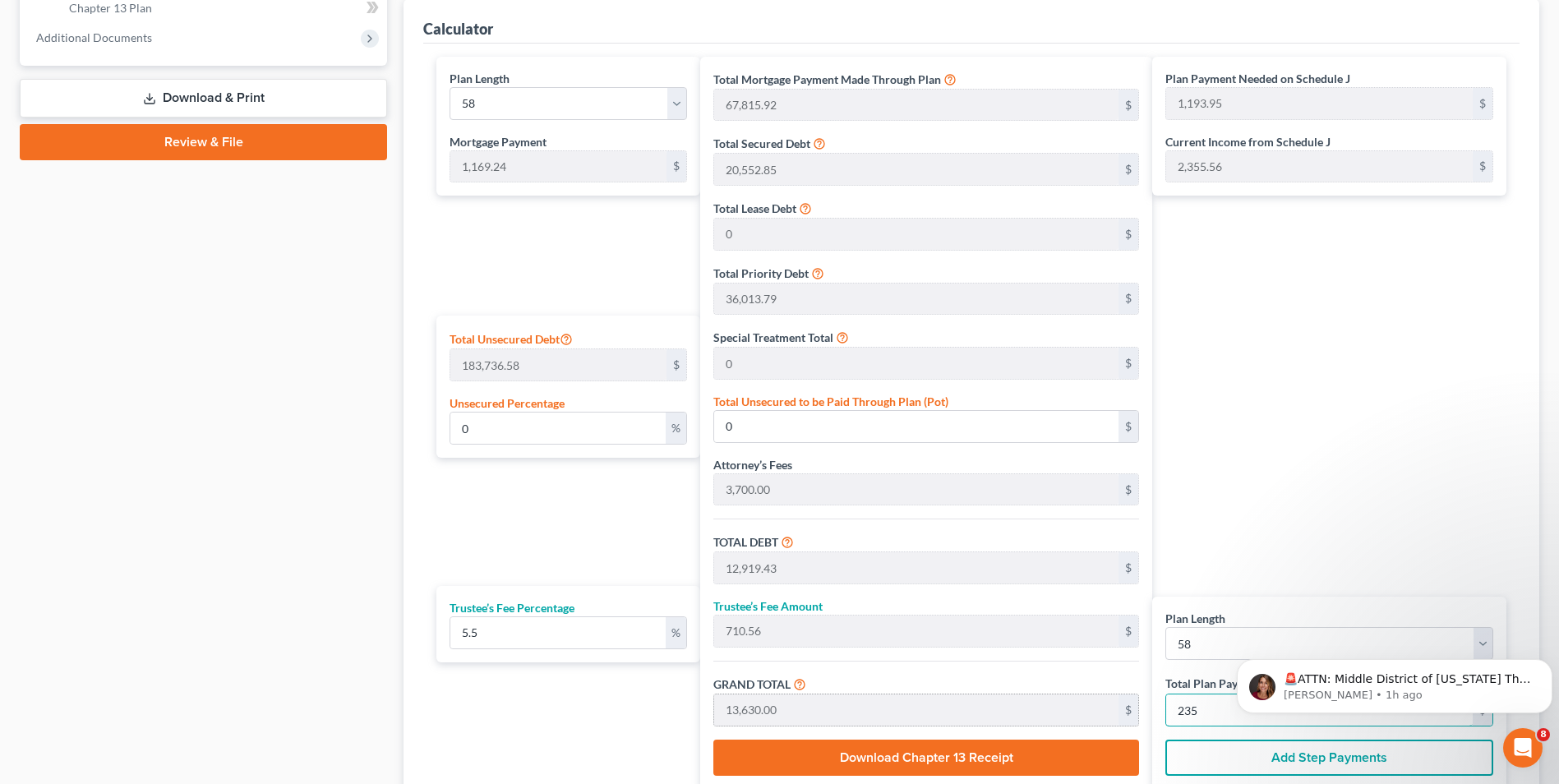
type input "129,469.19"
type input "7,120.80"
type input "136,590.00"
type input "2,355"
click at [1271, 505] on div "Plan Payment Needed on Schedule J 1,193.95 $ Current Income from Schedule J 2,3…" at bounding box center [1334, 423] width 363 height 732
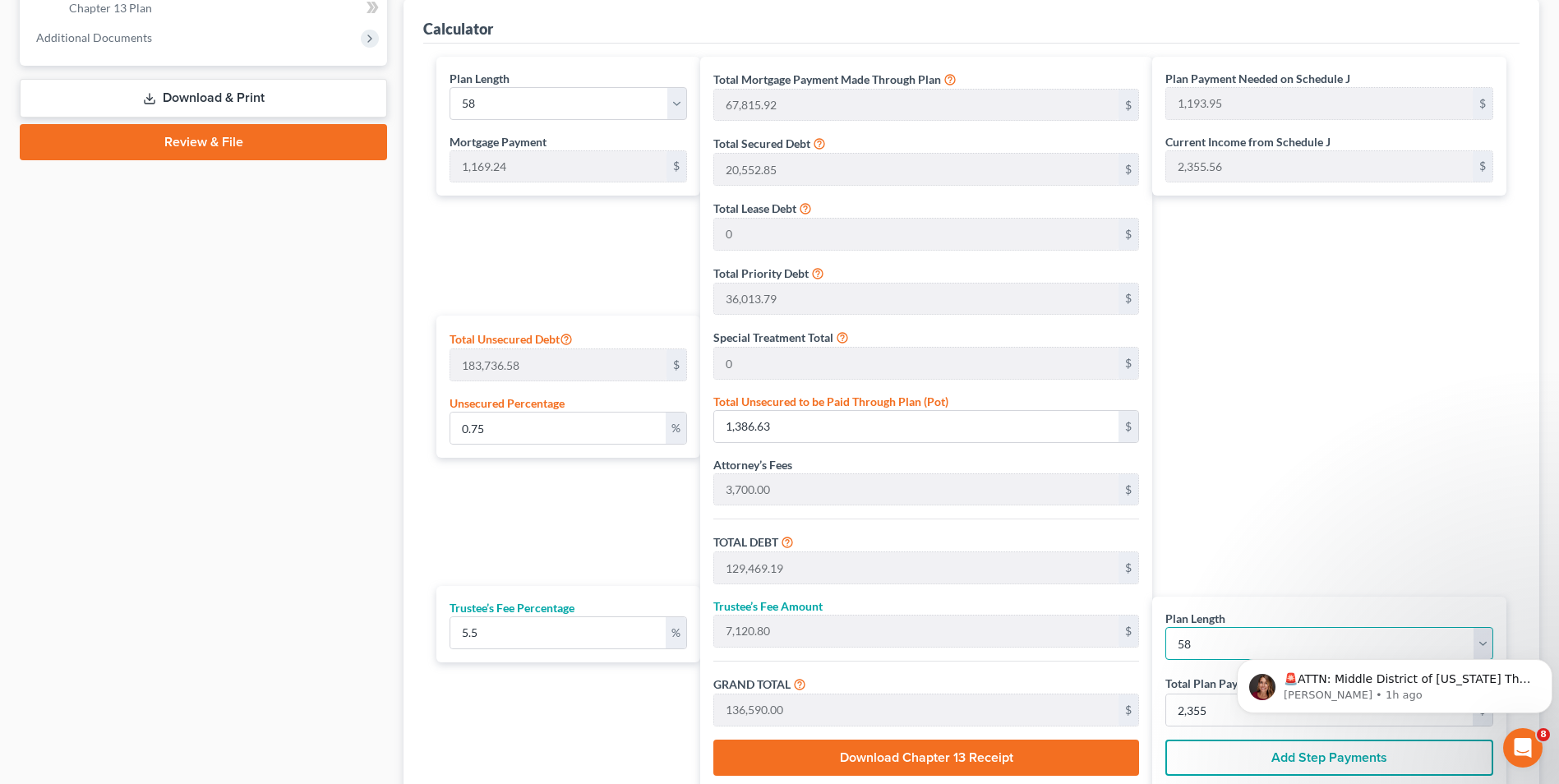
click at [1199, 649] on select "1 2 3 4 5 6 7 8 9 10 11 12 13 14 15 16 17 18 19 20 21 22 23 24 25 26 27 28 29 3…" at bounding box center [1329, 644] width 328 height 33
select select "58"
click at [1166, 627] on select "1 2 3 4 5 6 7 8 9 10 11 12 13 14 15 16 17 18 19 20 21 22 23 24 25 26 27 28 29 3…" at bounding box center [1329, 644] width 328 height 33
select select "58"
type input "68,985.16"
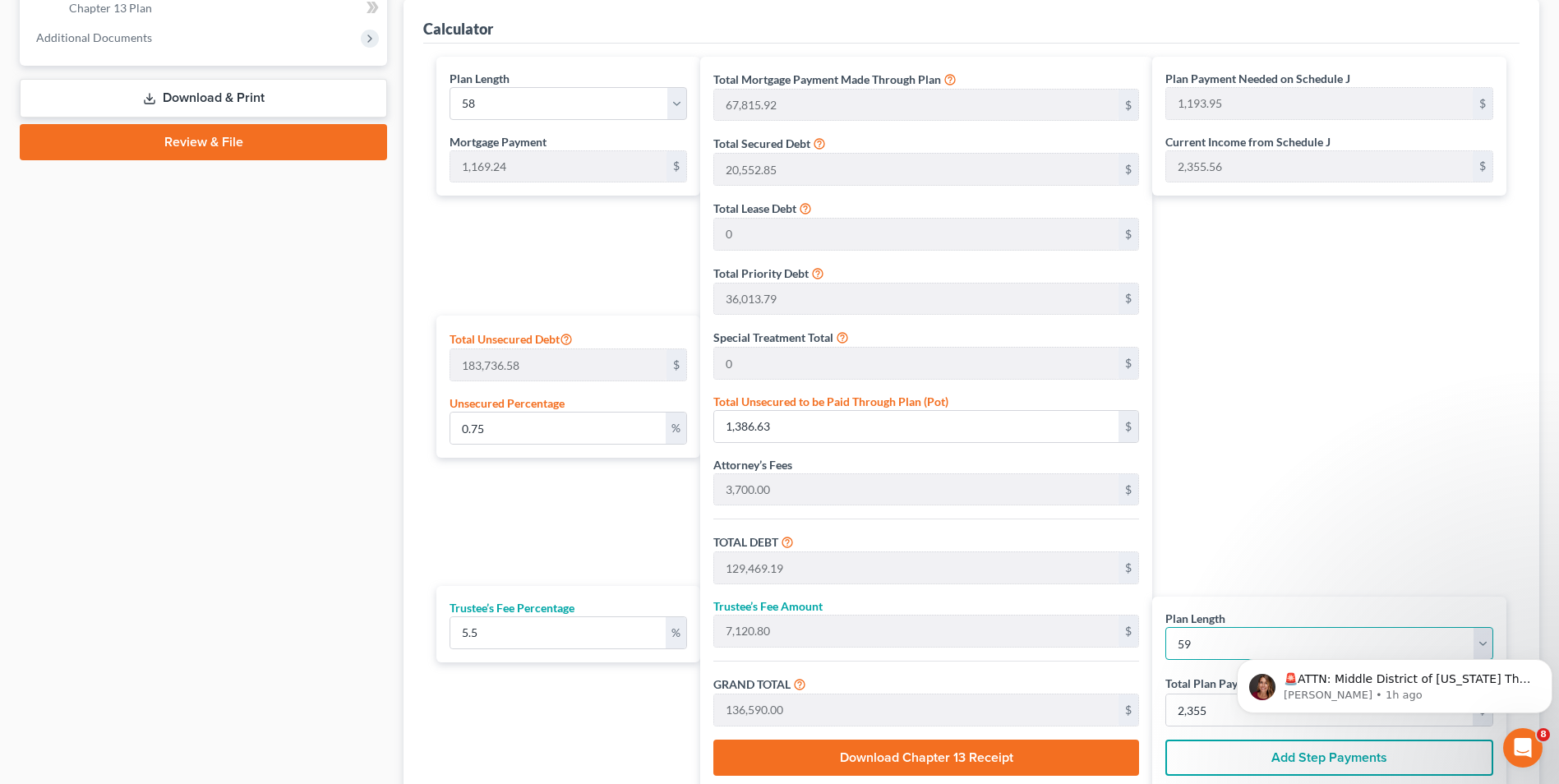
type input "130,638.43"
type input "7,185.11"
type input "137,823.54"
type input "1,166.75"
type input "2,335.99"
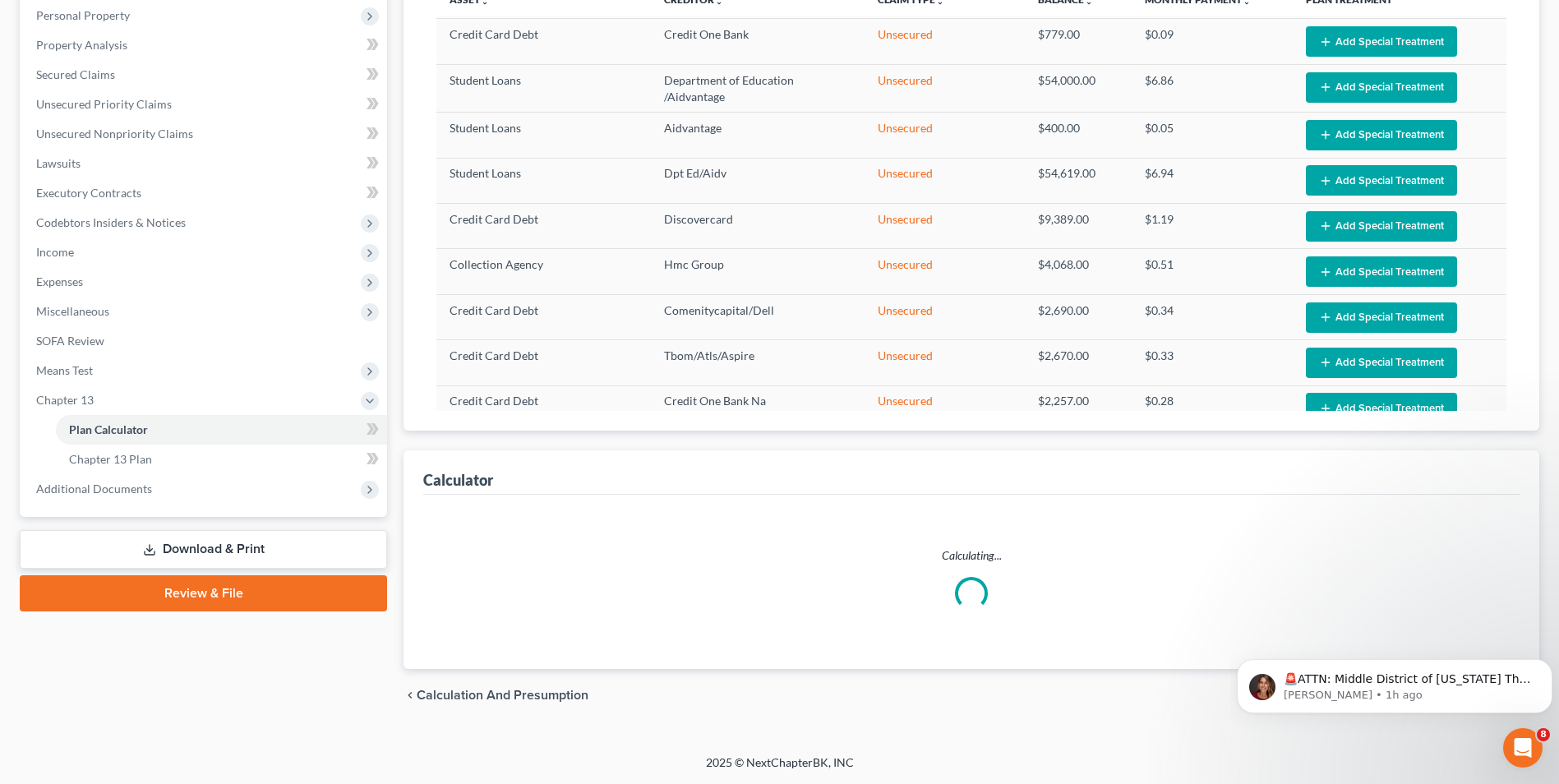
scroll to position [288, 0]
select select "58"
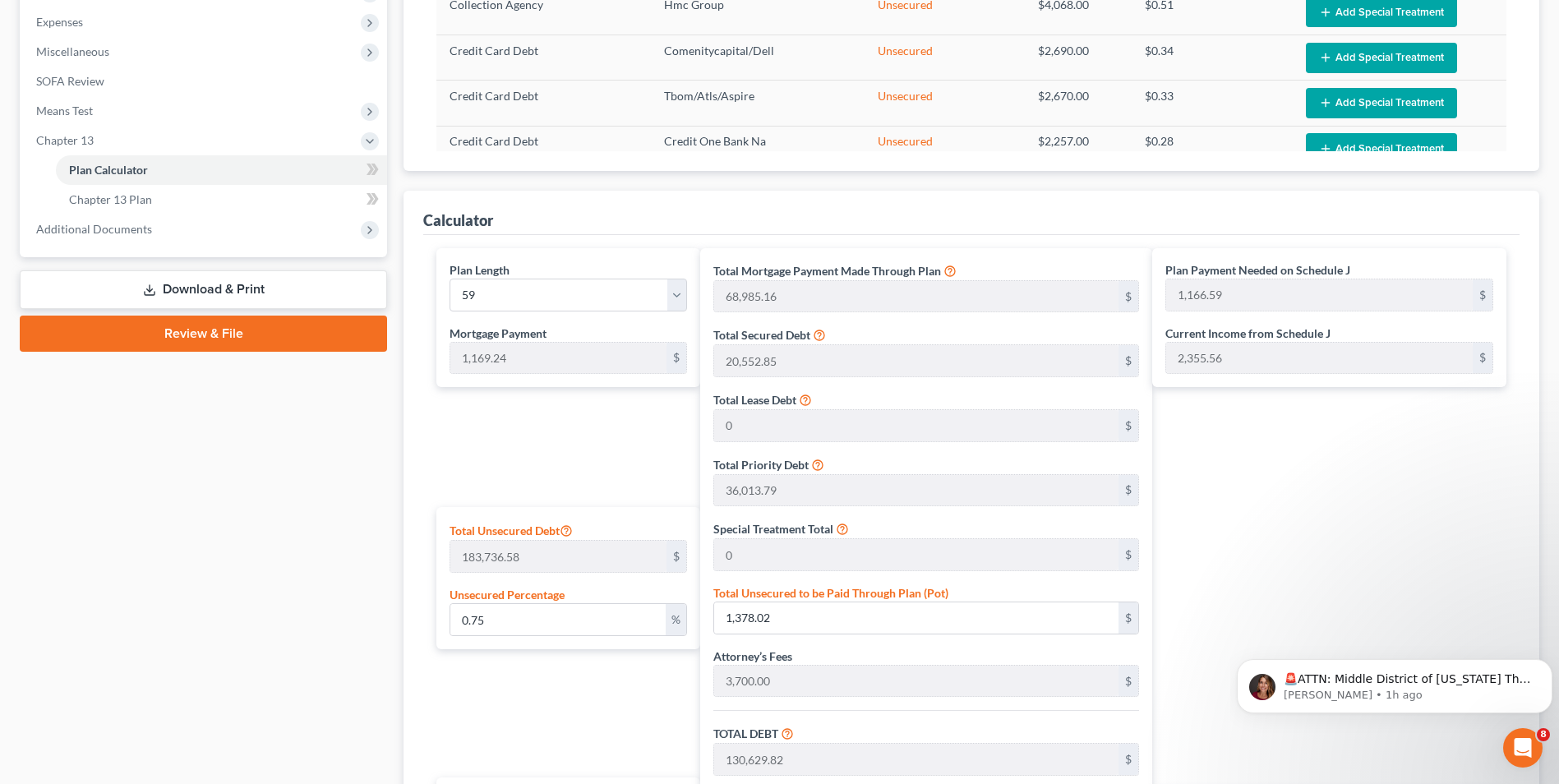
scroll to position [386, 0]
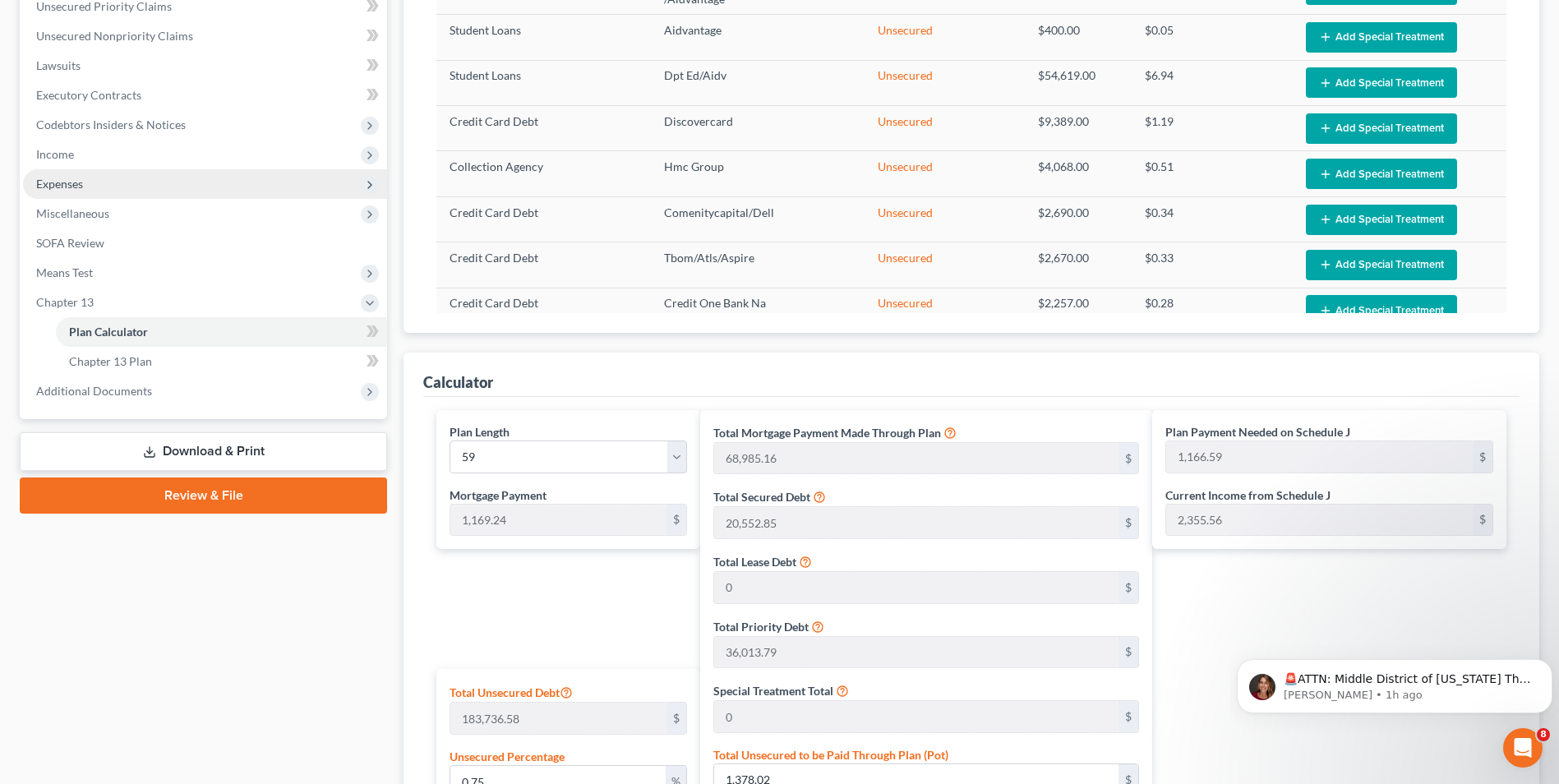
click at [70, 182] on span "Expenses" at bounding box center [59, 184] width 46 height 14
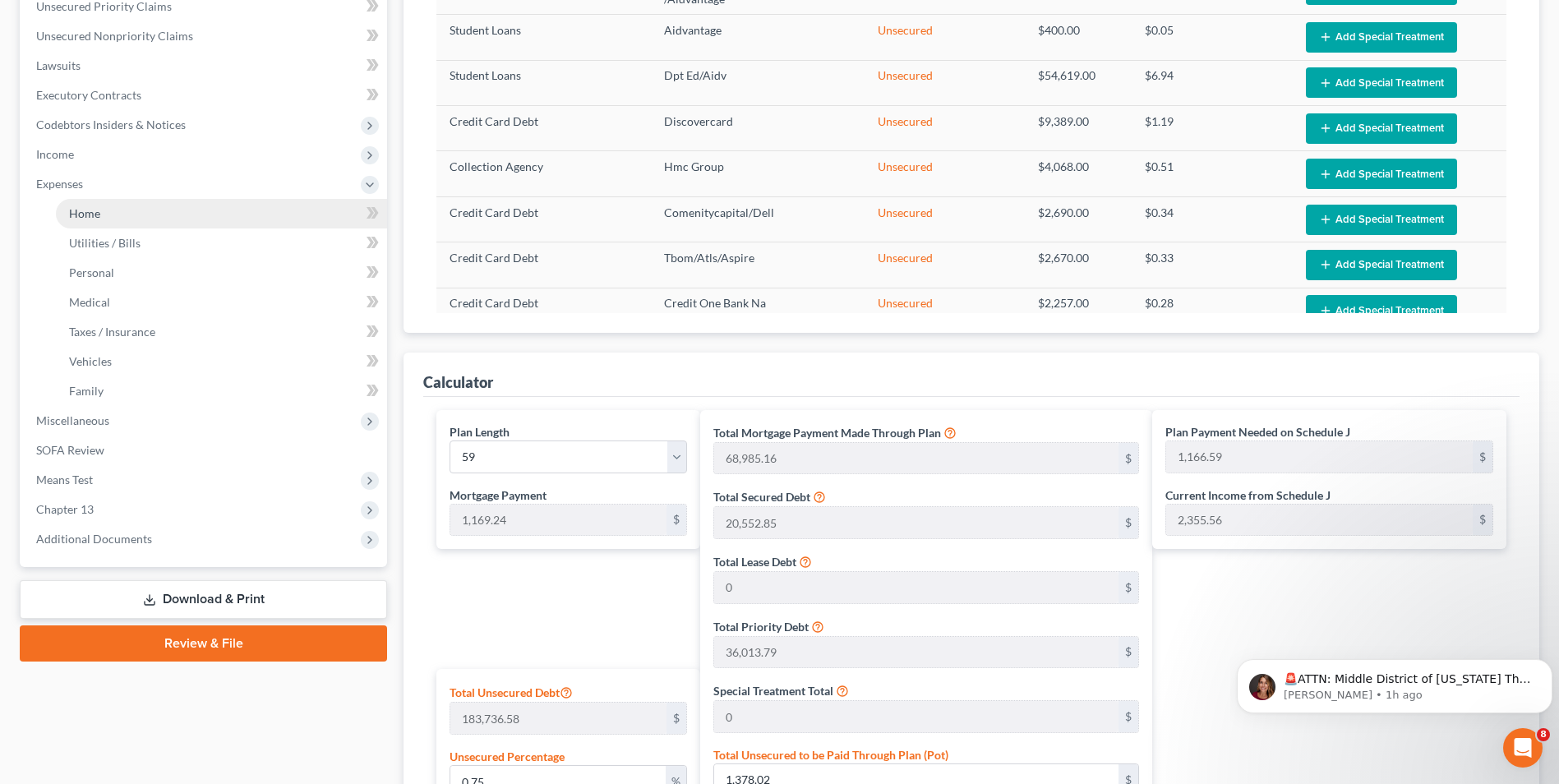
click at [75, 212] on span "Home" at bounding box center [85, 213] width 32 height 14
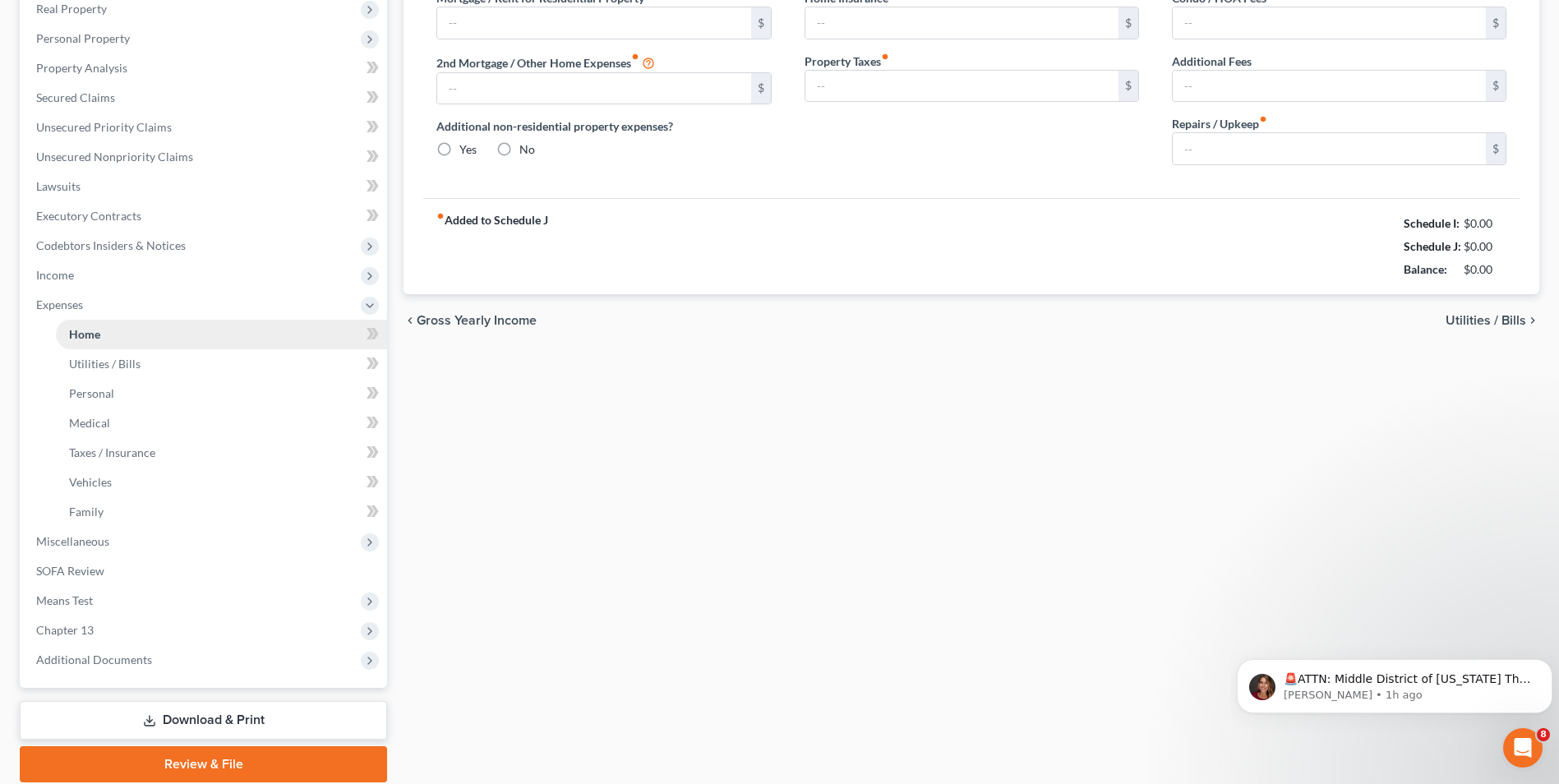
type input "0.00"
radio input "true"
type input "0.00"
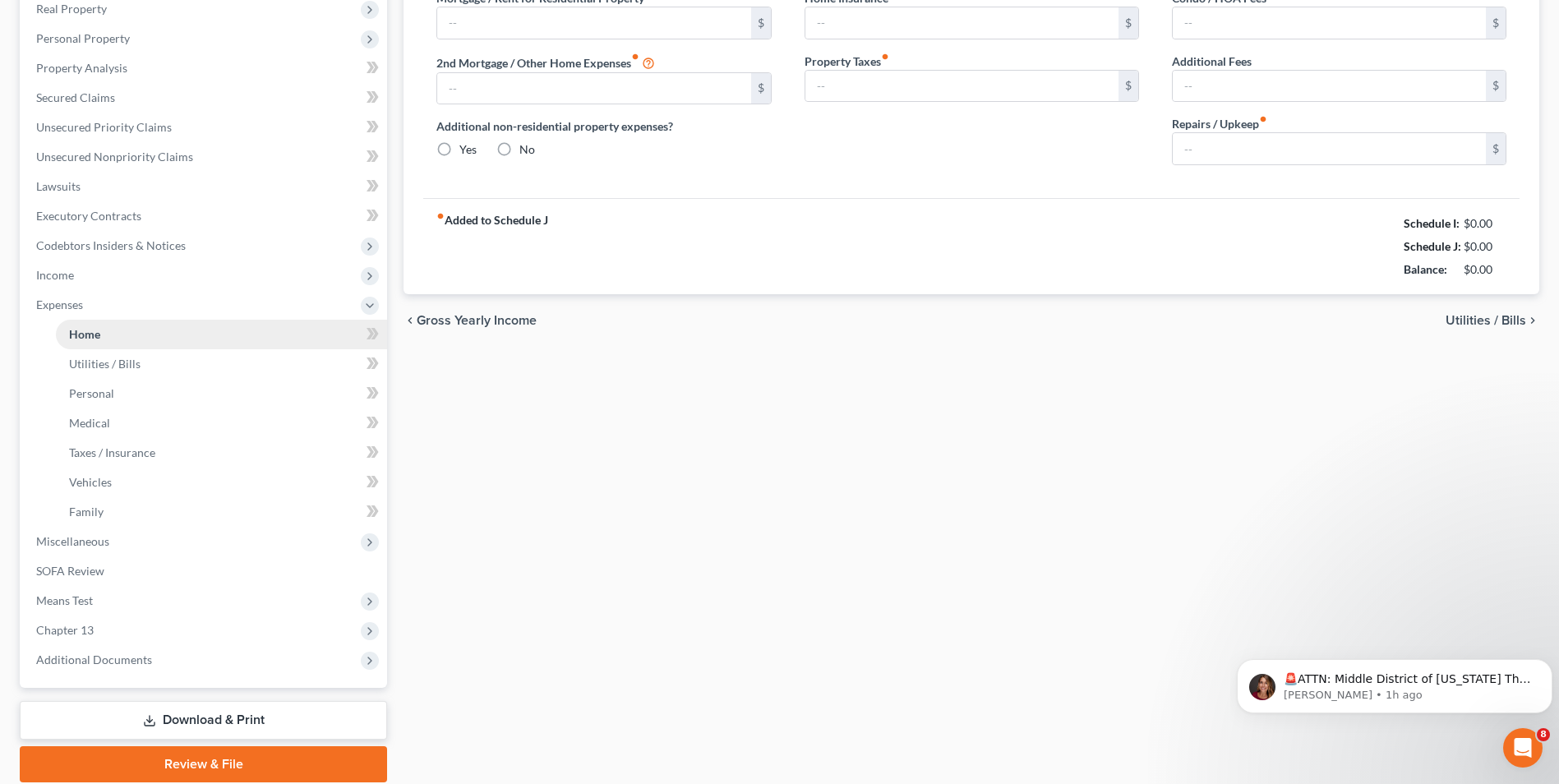
type input "0.00"
type input "150.00"
